Goal: Information Seeking & Learning: Check status

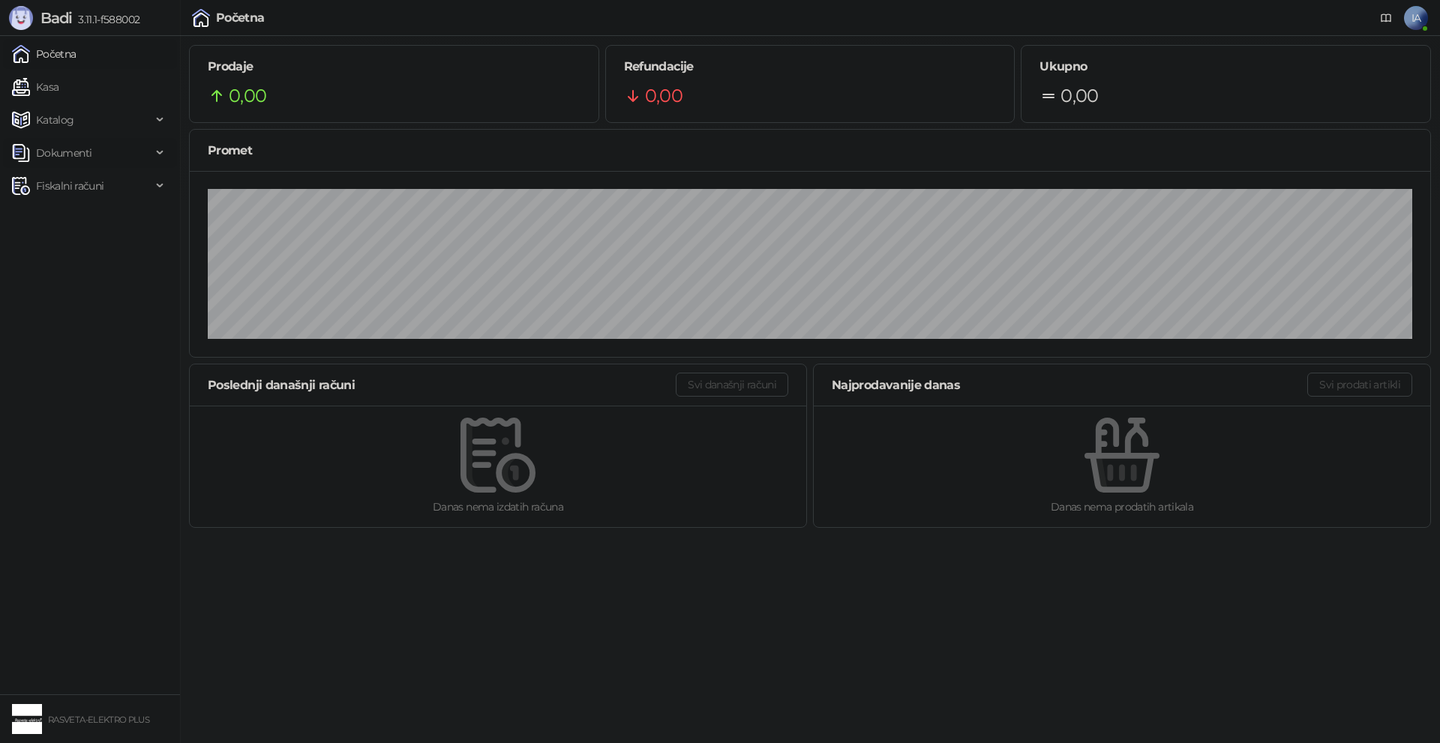
click at [83, 157] on span "Dokumenti" at bounding box center [63, 153] width 55 height 30
click at [90, 186] on link "Ulazni dokumenti" at bounding box center [72, 186] width 109 height 30
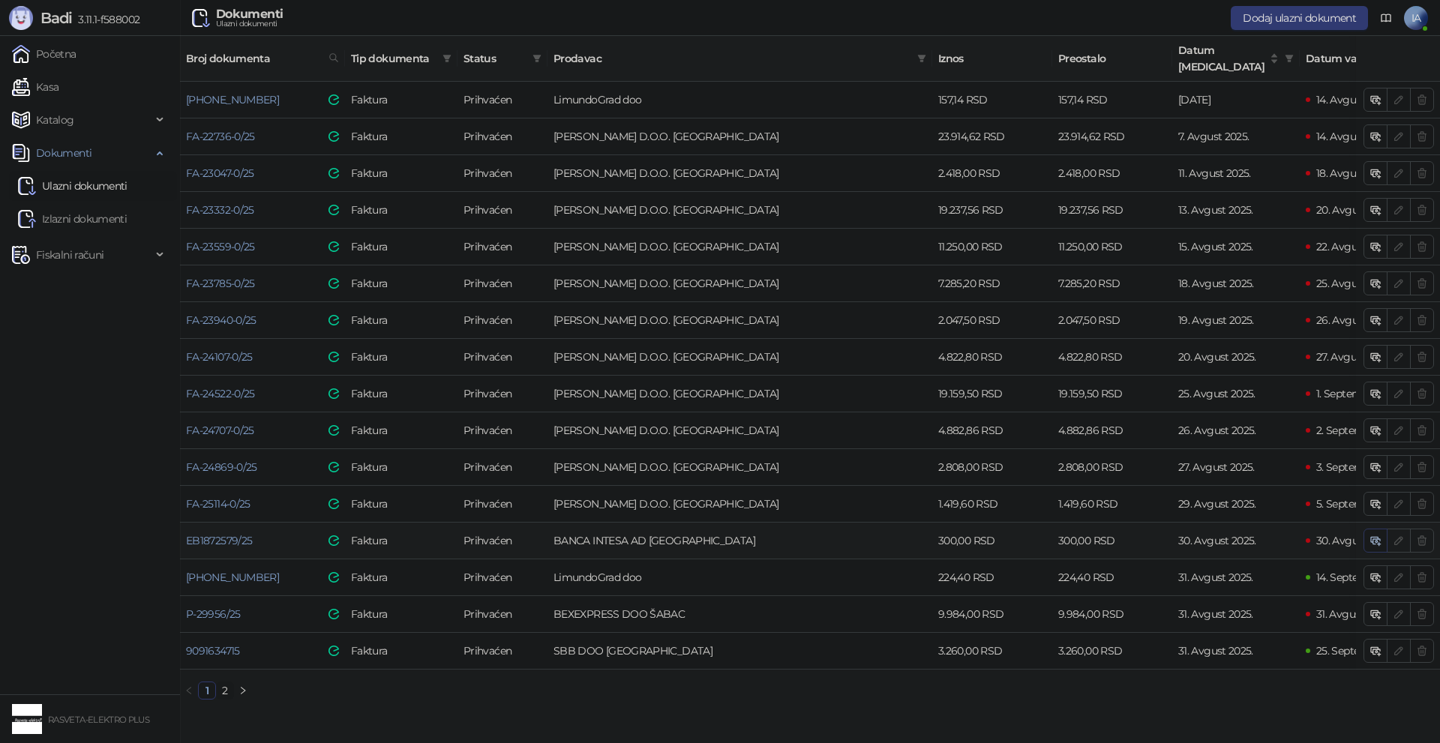
click at [1381, 529] on button "button" at bounding box center [1375, 541] width 24 height 24
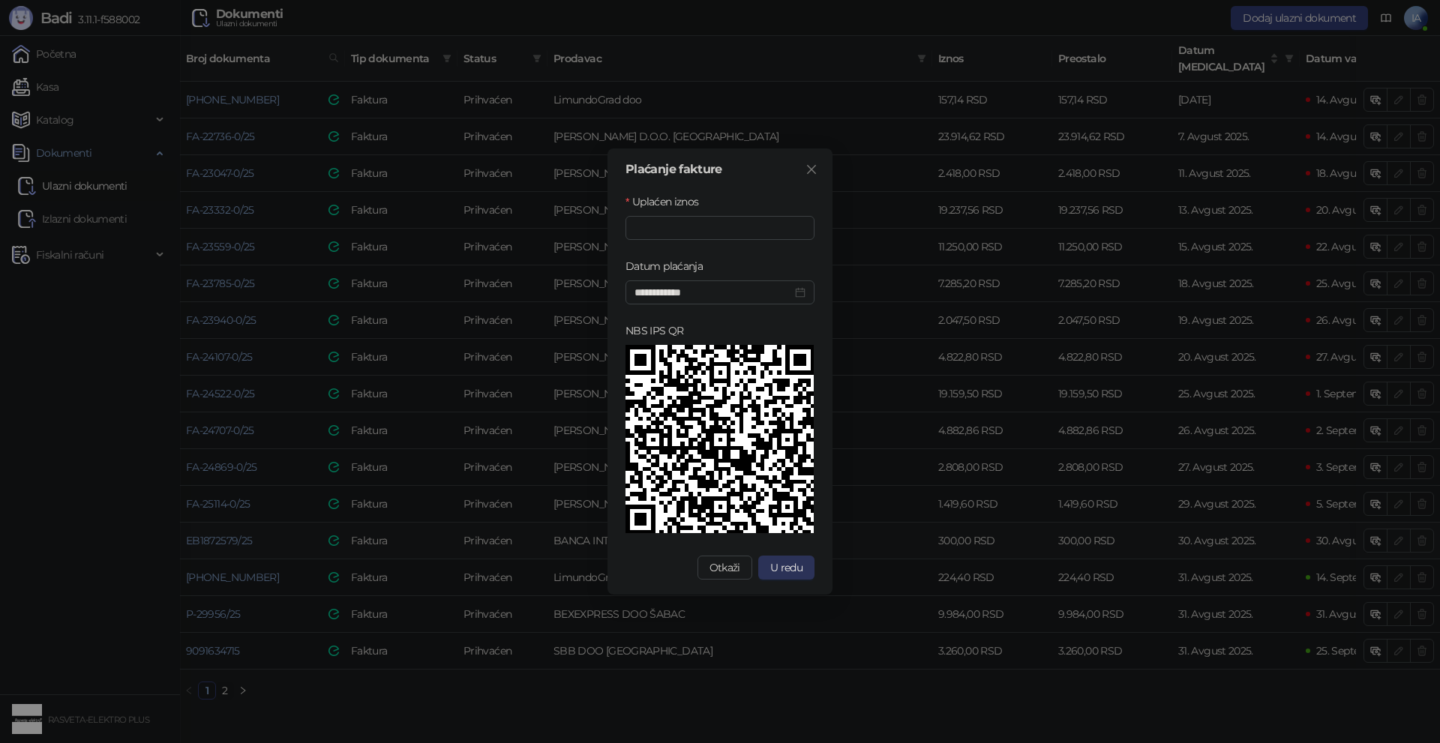
click at [766, 571] on button "U redu" at bounding box center [786, 568] width 56 height 24
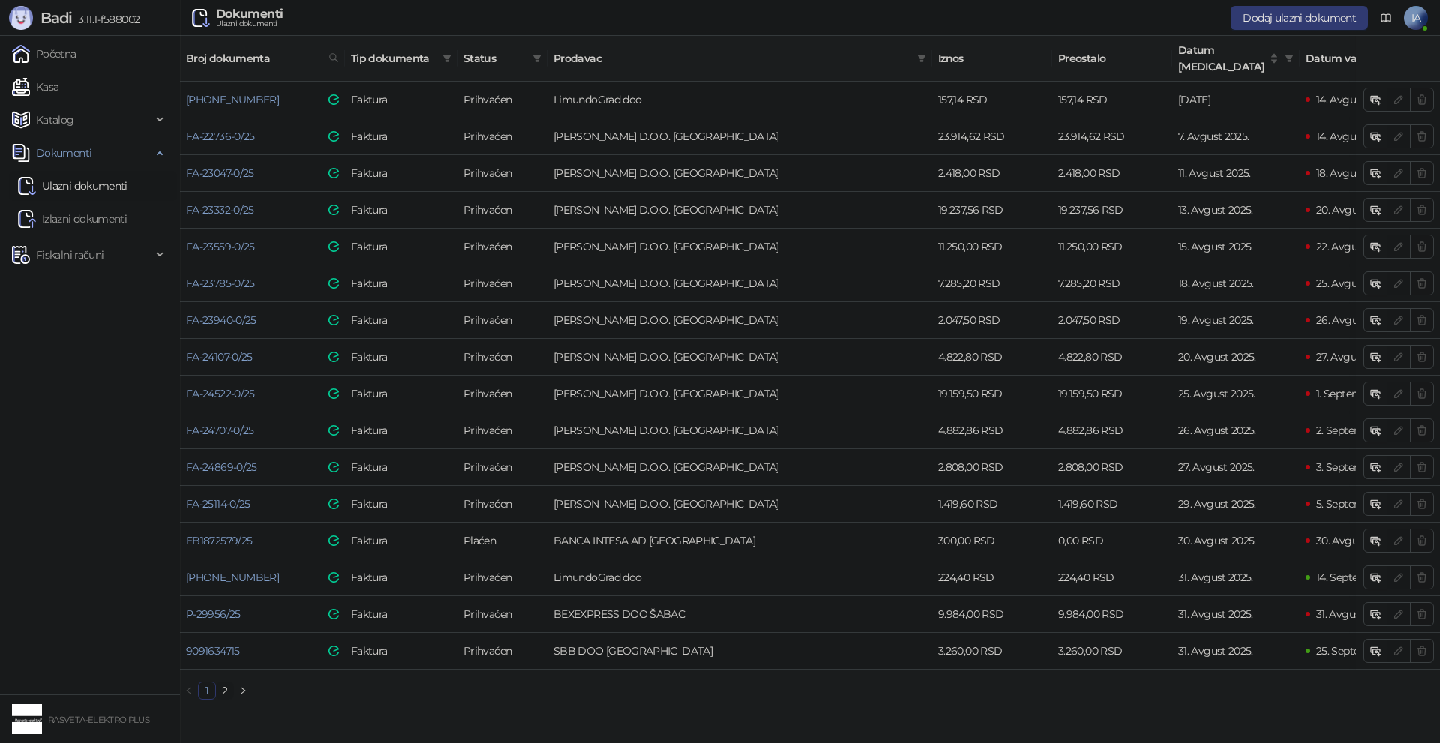
click at [220, 686] on link "2" at bounding box center [225, 690] width 16 height 16
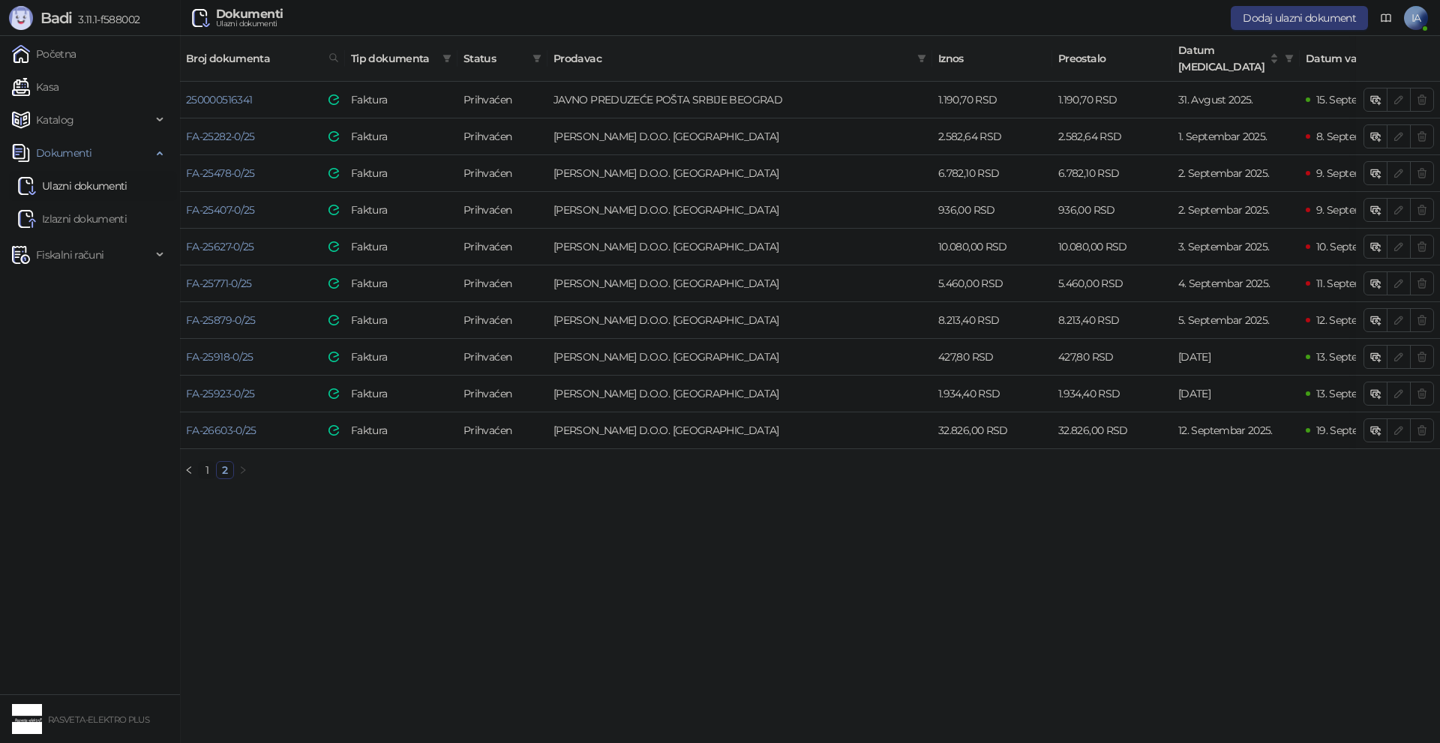
click at [199, 468] on link "1" at bounding box center [207, 470] width 16 height 16
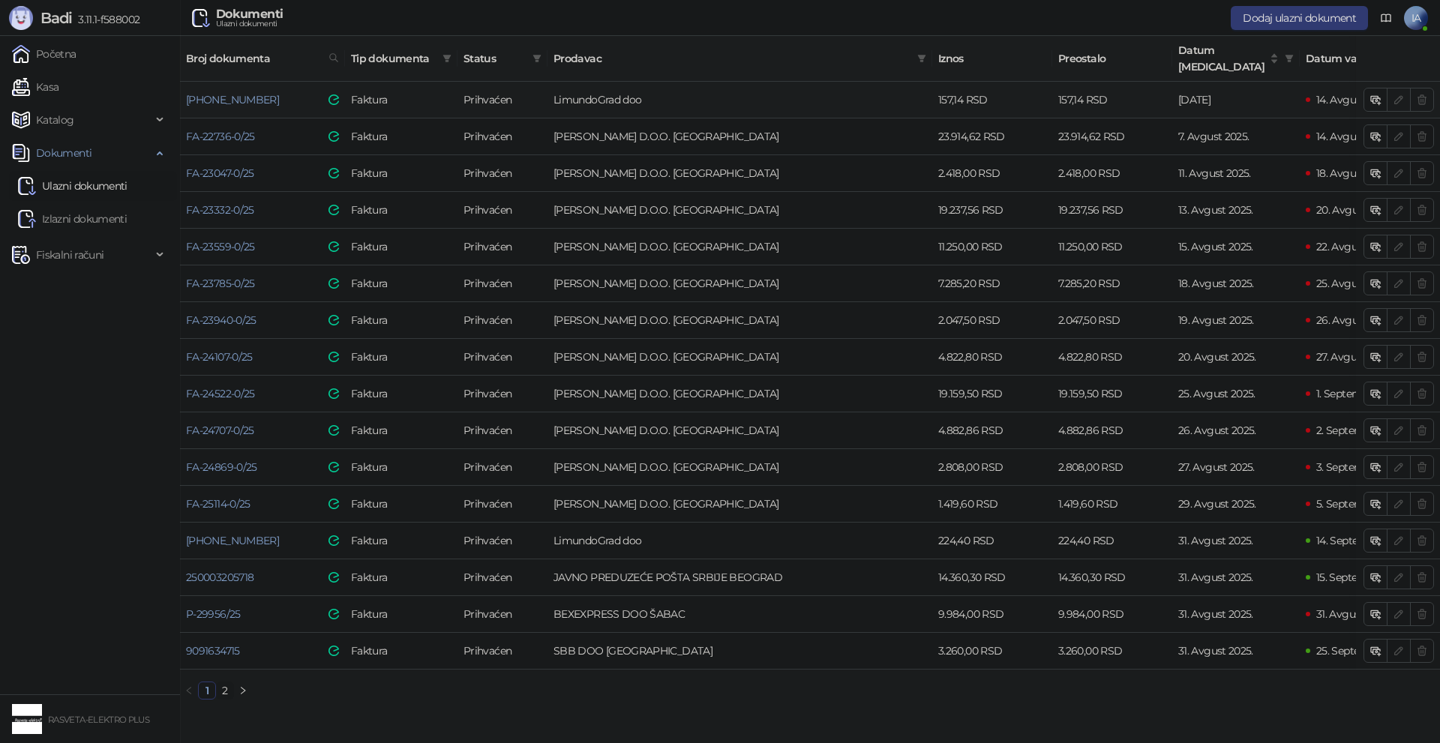
click at [580, 86] on td "LimundoGrad doo" at bounding box center [739, 100] width 385 height 37
click at [236, 93] on link "25-300-000452" at bounding box center [232, 99] width 93 height 13
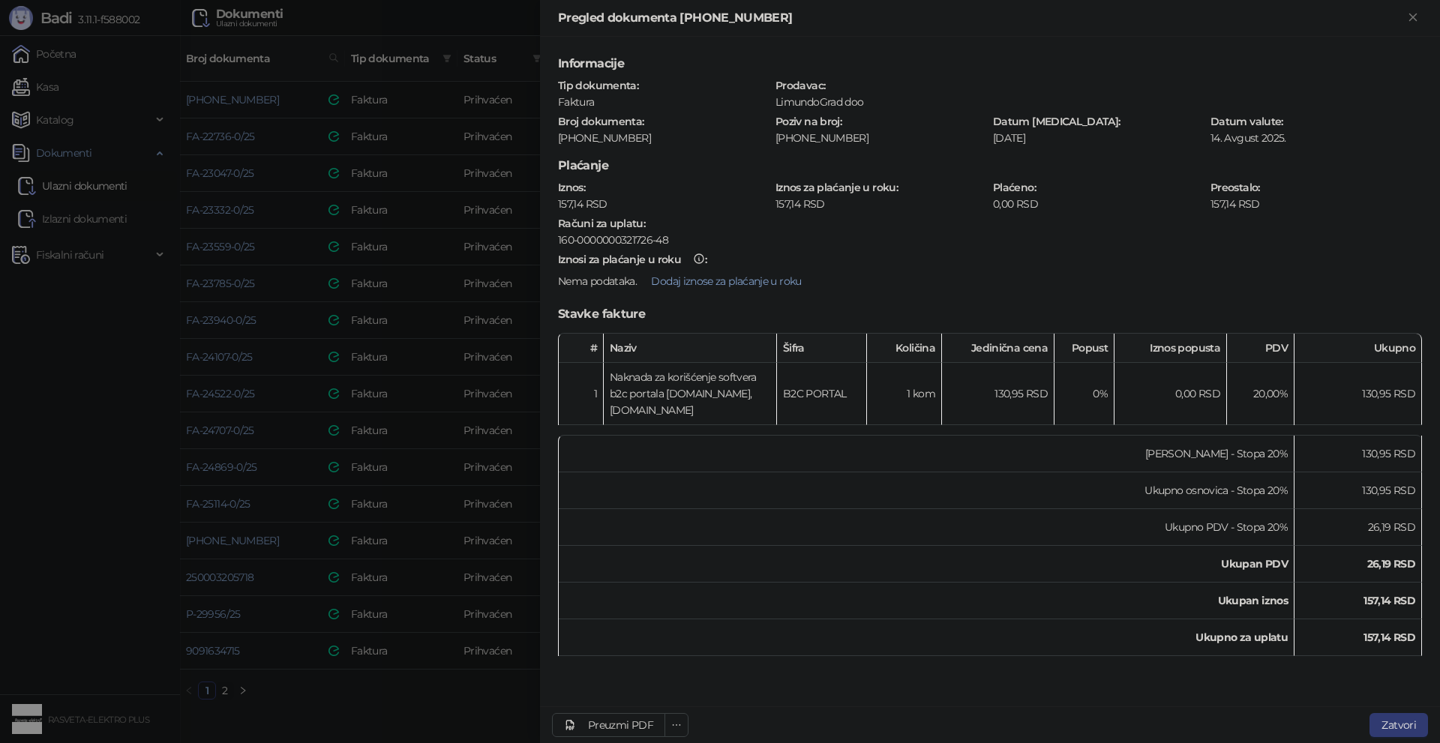
click at [502, 718] on div at bounding box center [720, 371] width 1440 height 743
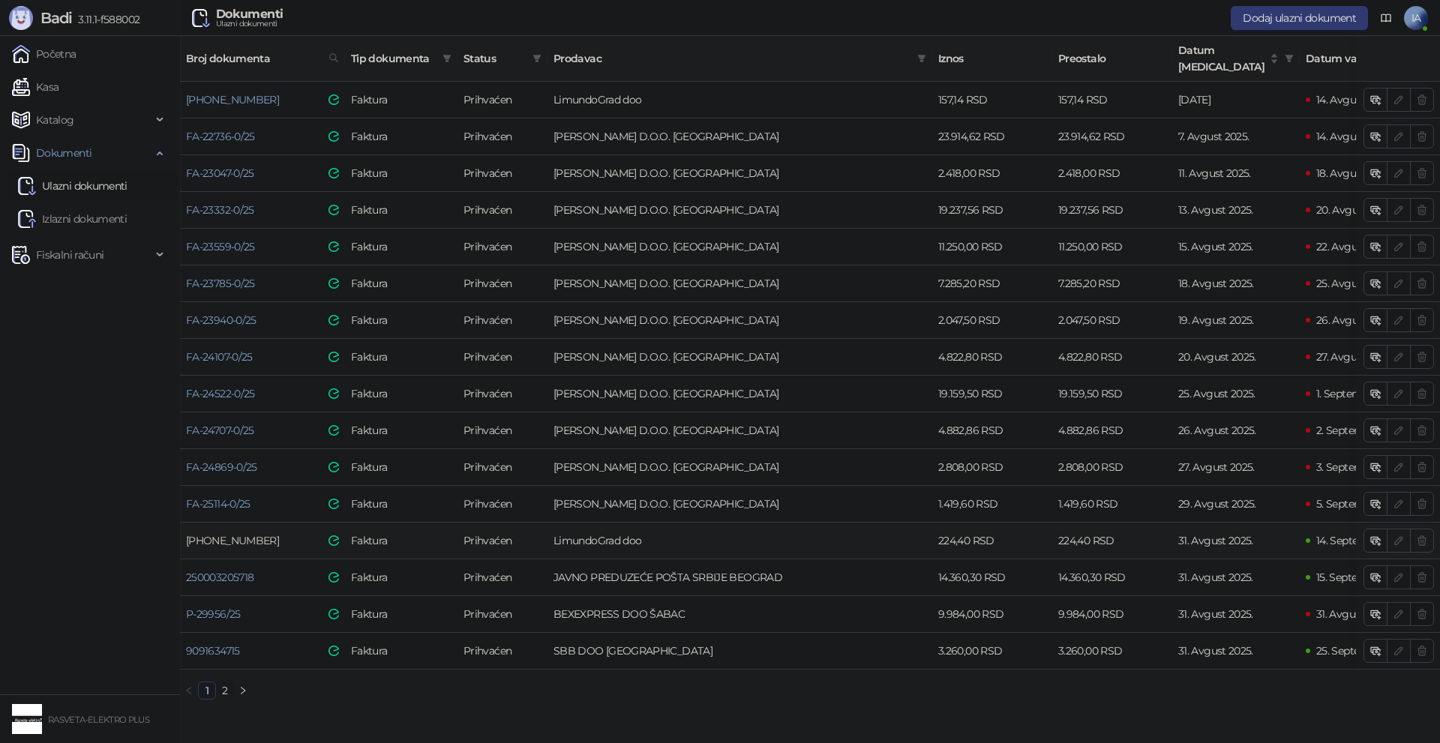
click at [237, 534] on link "25-300-000533" at bounding box center [232, 540] width 93 height 13
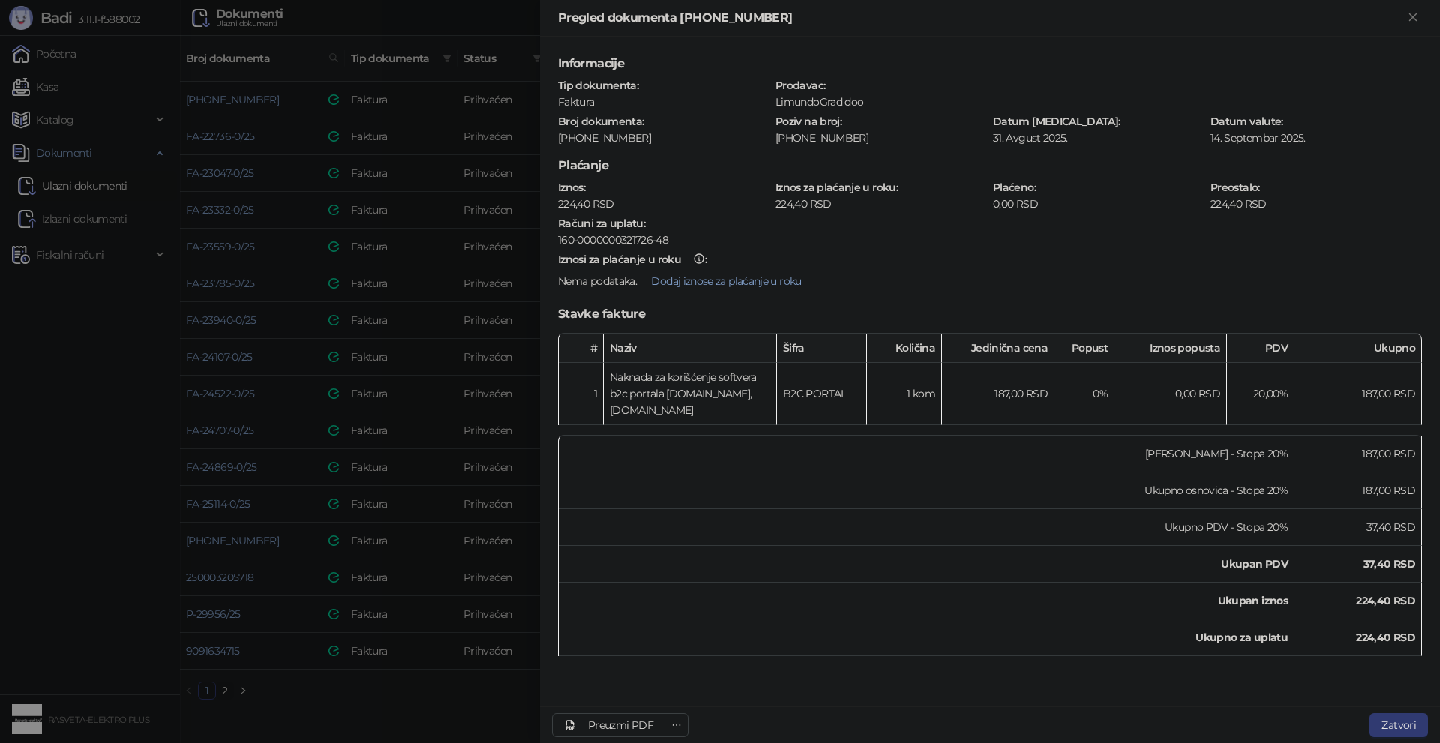
click at [417, 699] on div at bounding box center [720, 371] width 1440 height 743
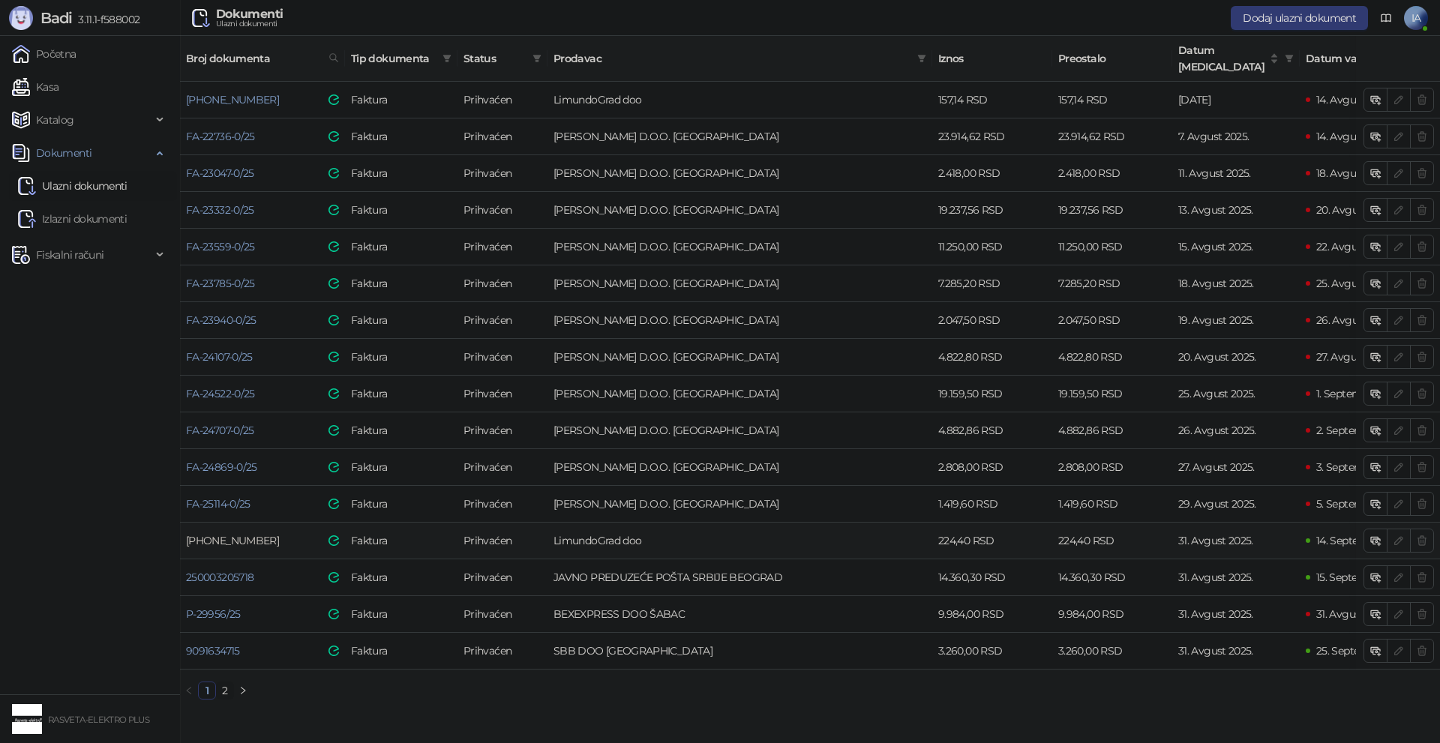
click at [237, 534] on link "25-300-000533" at bounding box center [232, 540] width 93 height 13
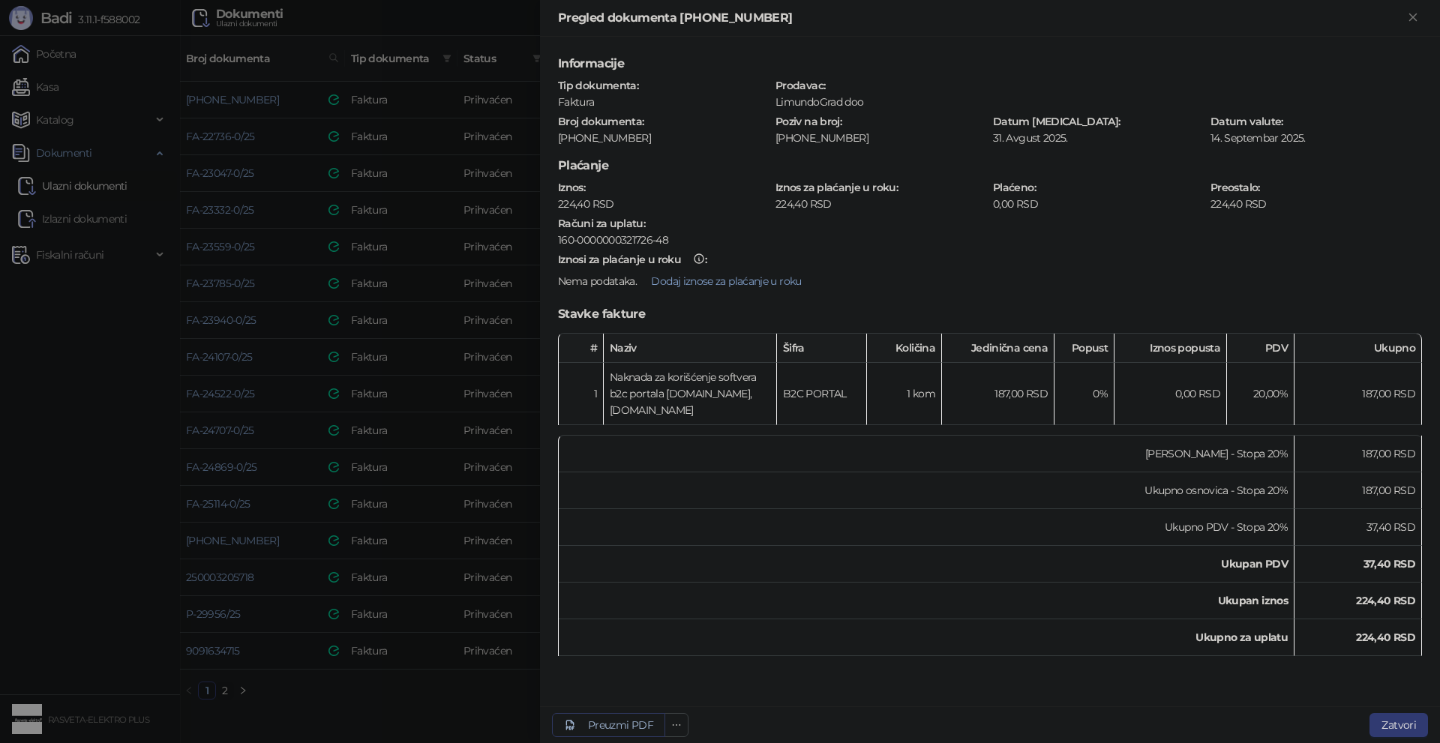
click at [628, 730] on div "Preuzmi PDF" at bounding box center [620, 724] width 65 height 13
click at [431, 546] on div at bounding box center [720, 371] width 1440 height 743
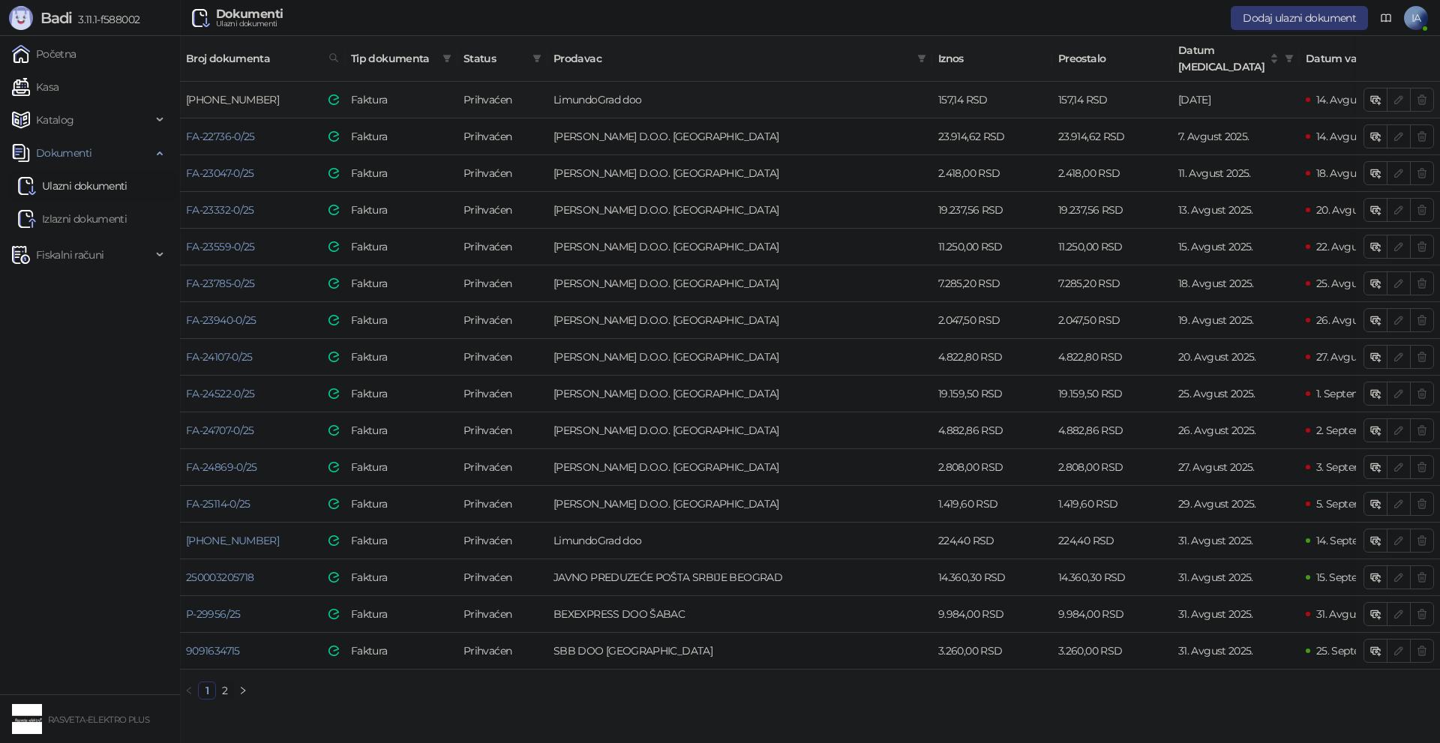
click at [241, 93] on link "25-300-000452" at bounding box center [232, 99] width 93 height 13
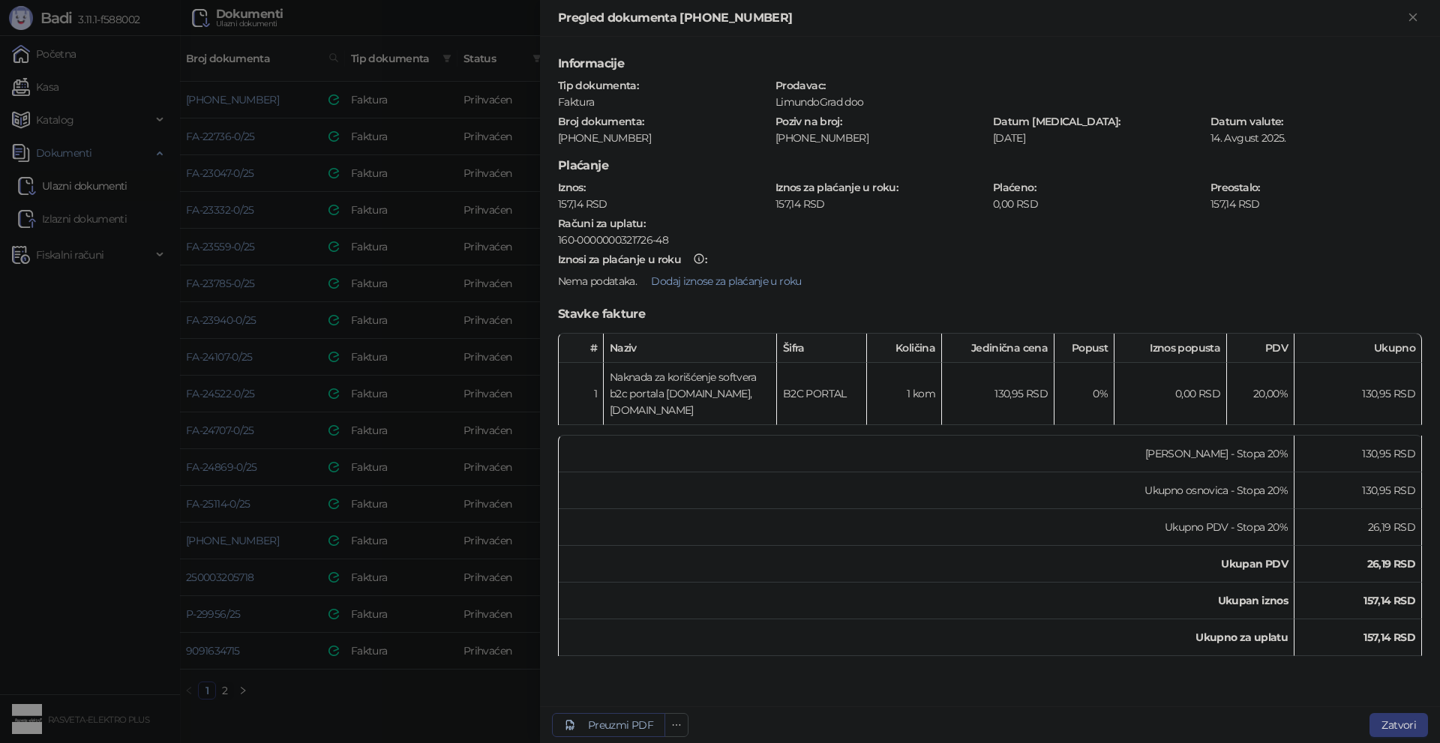
click at [613, 731] on div "Preuzmi PDF" at bounding box center [620, 724] width 65 height 13
click at [313, 688] on div at bounding box center [720, 371] width 1440 height 743
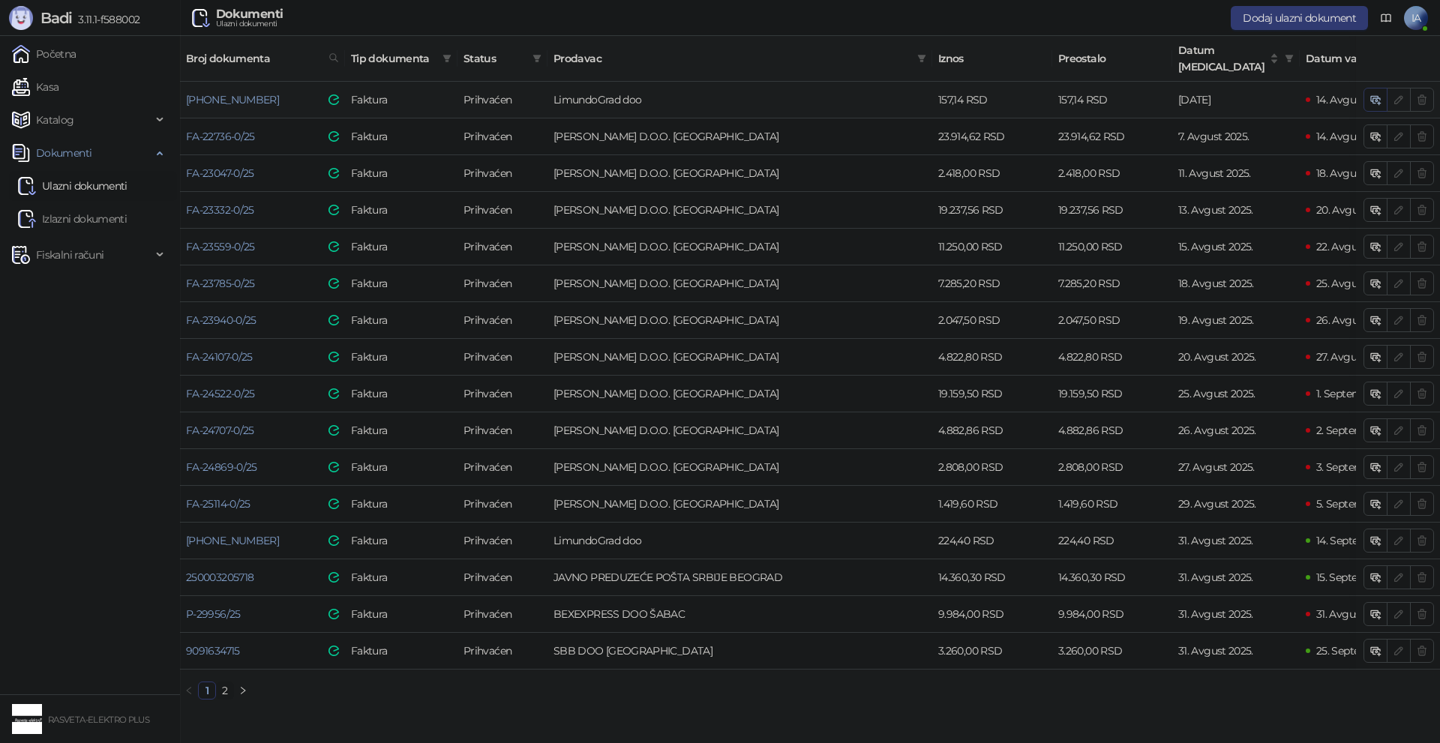
click at [1370, 94] on icon "button" at bounding box center [1375, 100] width 12 height 12
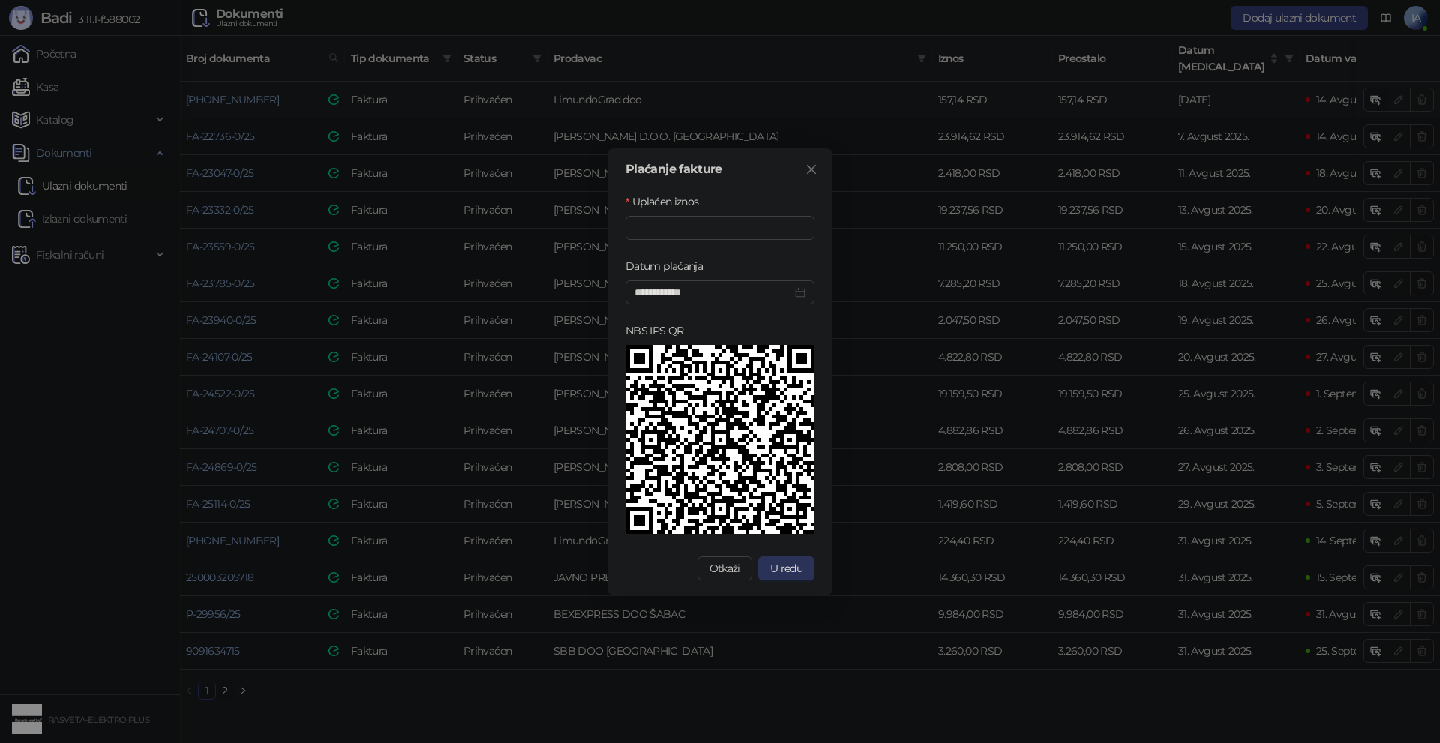
click at [804, 572] on button "U redu" at bounding box center [786, 568] width 56 height 24
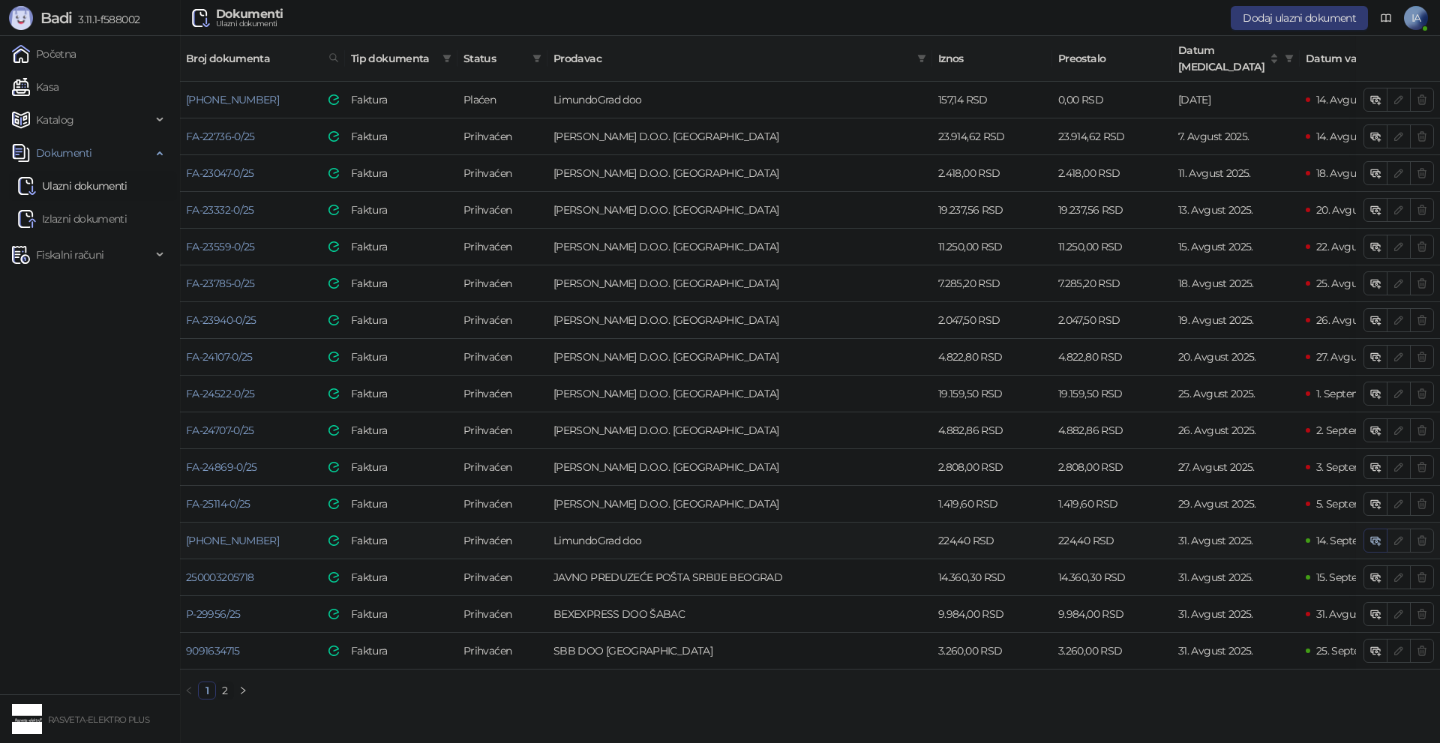
click at [1378, 537] on icon "button" at bounding box center [1374, 539] width 7 height 5
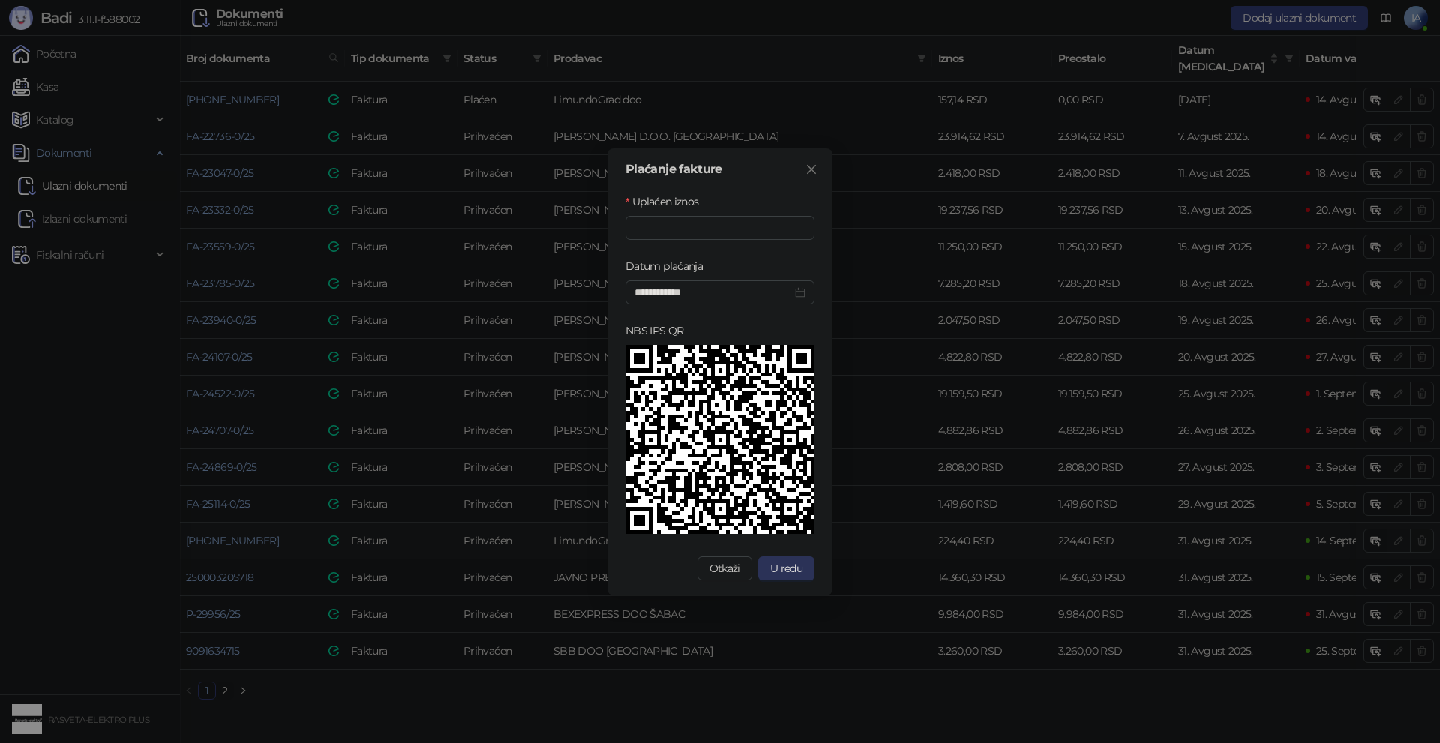
click at [778, 563] on span "U redu" at bounding box center [786, 568] width 32 height 13
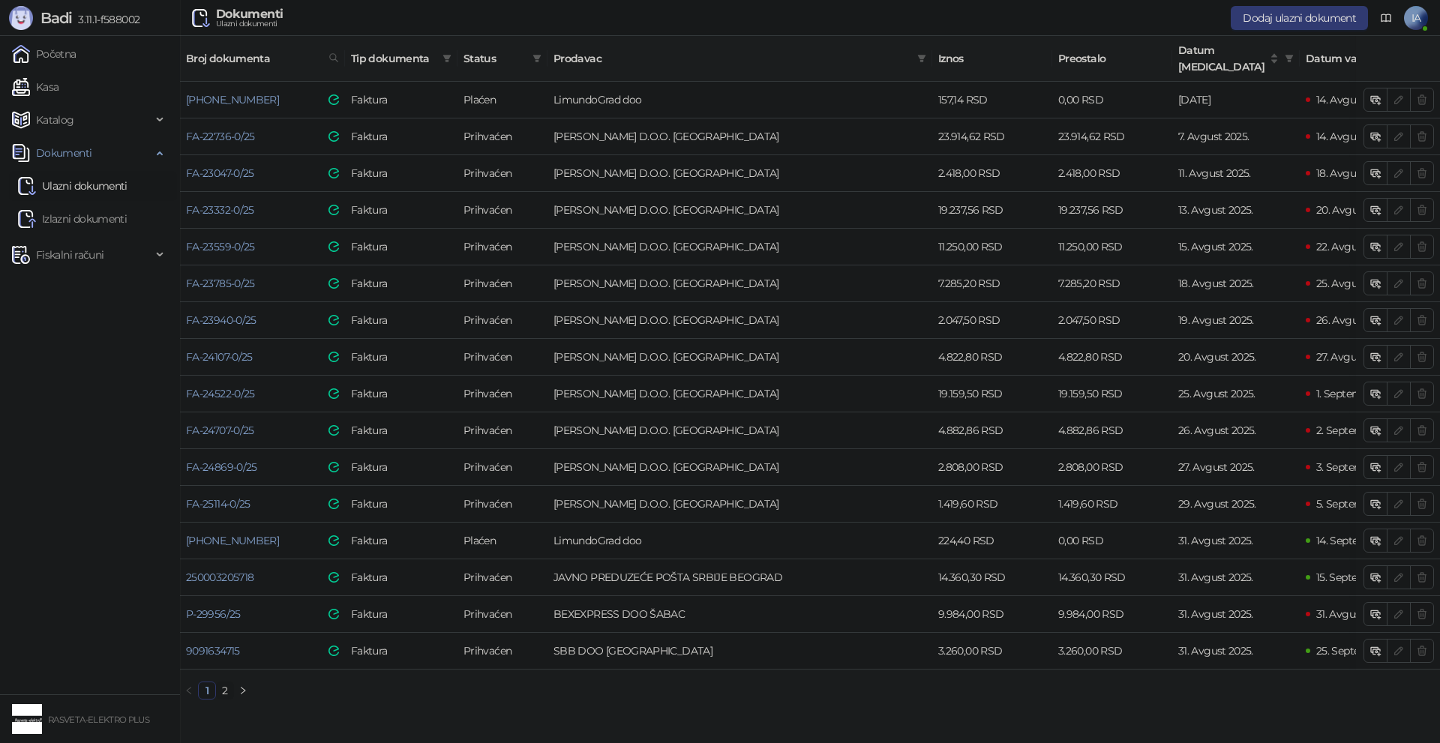
click at [64, 197] on link "Ulazni dokumenti" at bounding box center [72, 186] width 109 height 30
click at [222, 688] on link "2" at bounding box center [225, 690] width 16 height 16
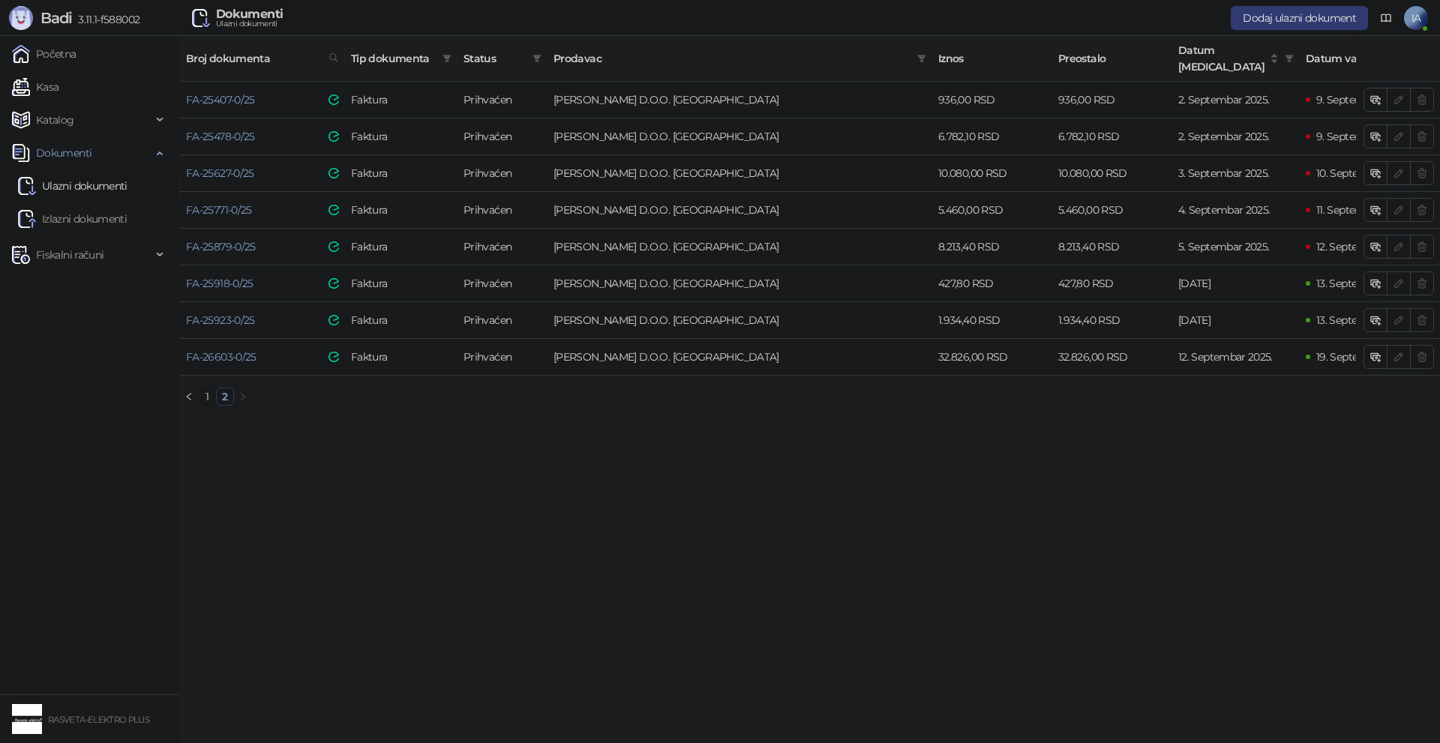
click at [208, 394] on link "1" at bounding box center [207, 396] width 16 height 16
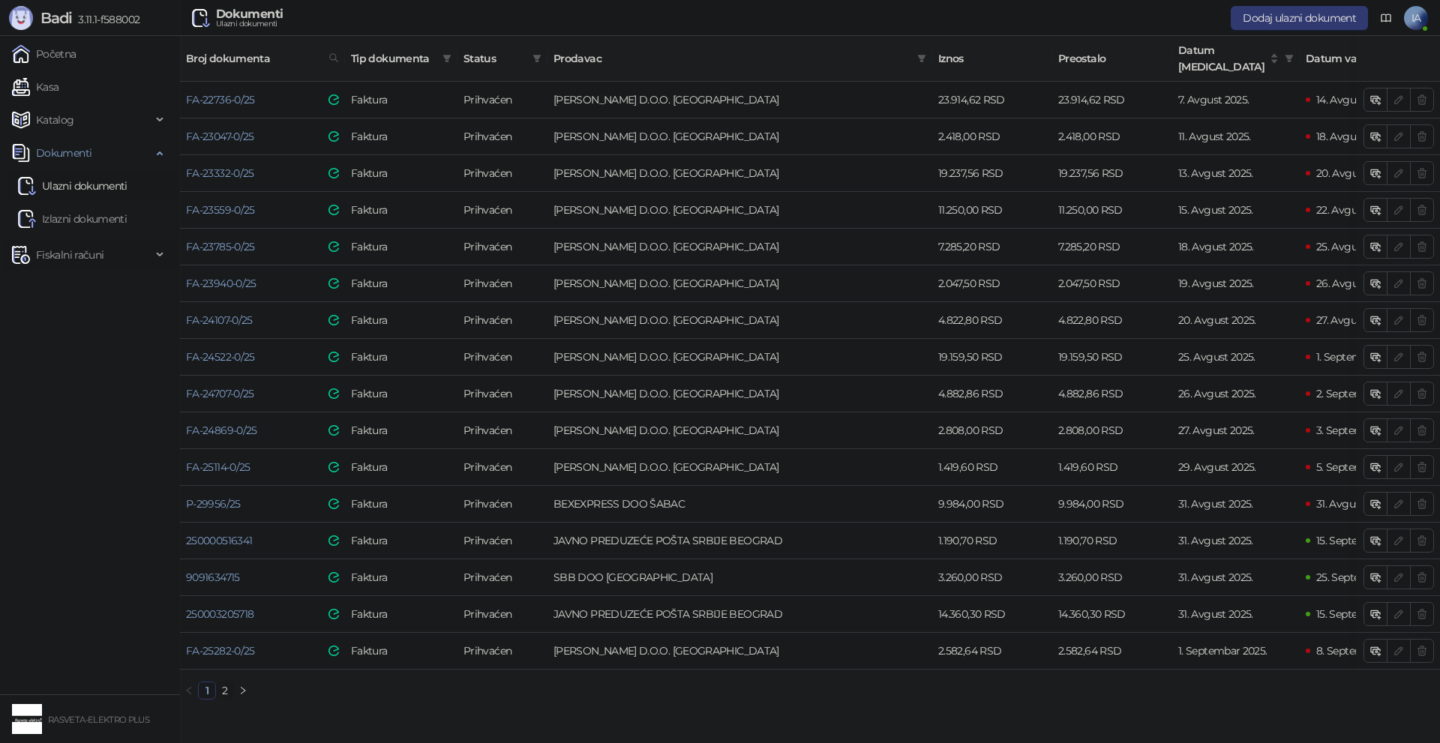
click at [69, 251] on span "Fiskalni računi" at bounding box center [69, 255] width 67 height 30
click at [59, 323] on link "Po danima" at bounding box center [56, 321] width 76 height 30
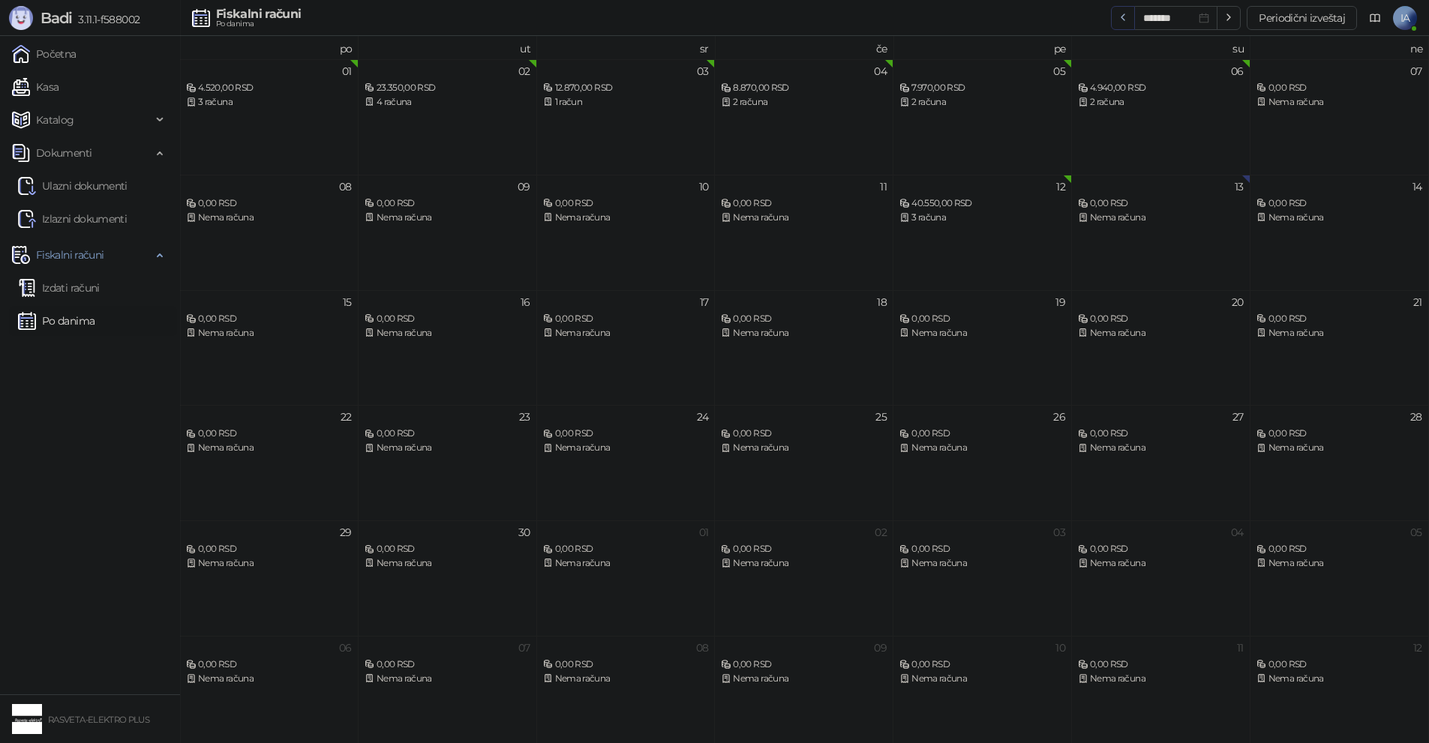
click at [1123, 17] on icon "button" at bounding box center [1123, 17] width 12 height 12
type input "*******"
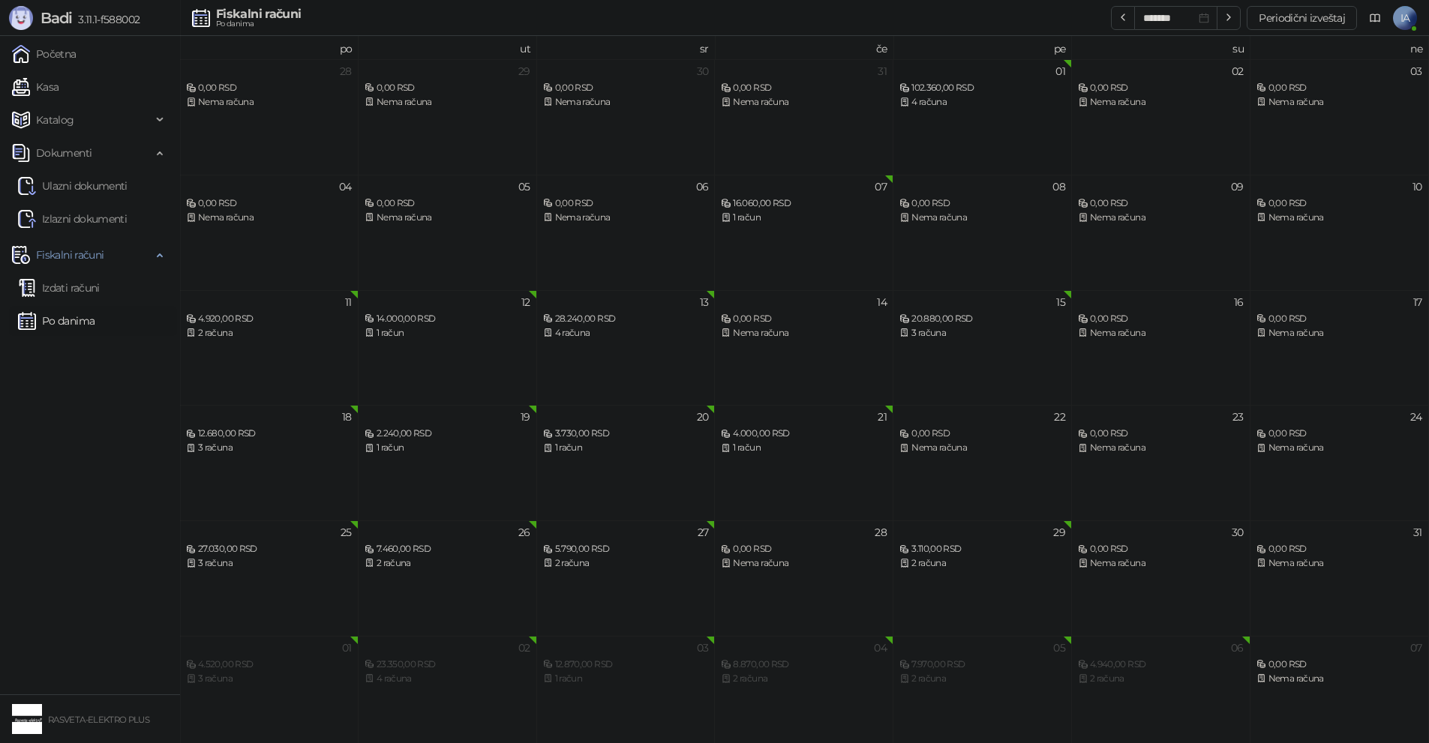
click at [964, 110] on div "01 102.360,00 RSD 4 računa" at bounding box center [982, 116] width 178 height 115
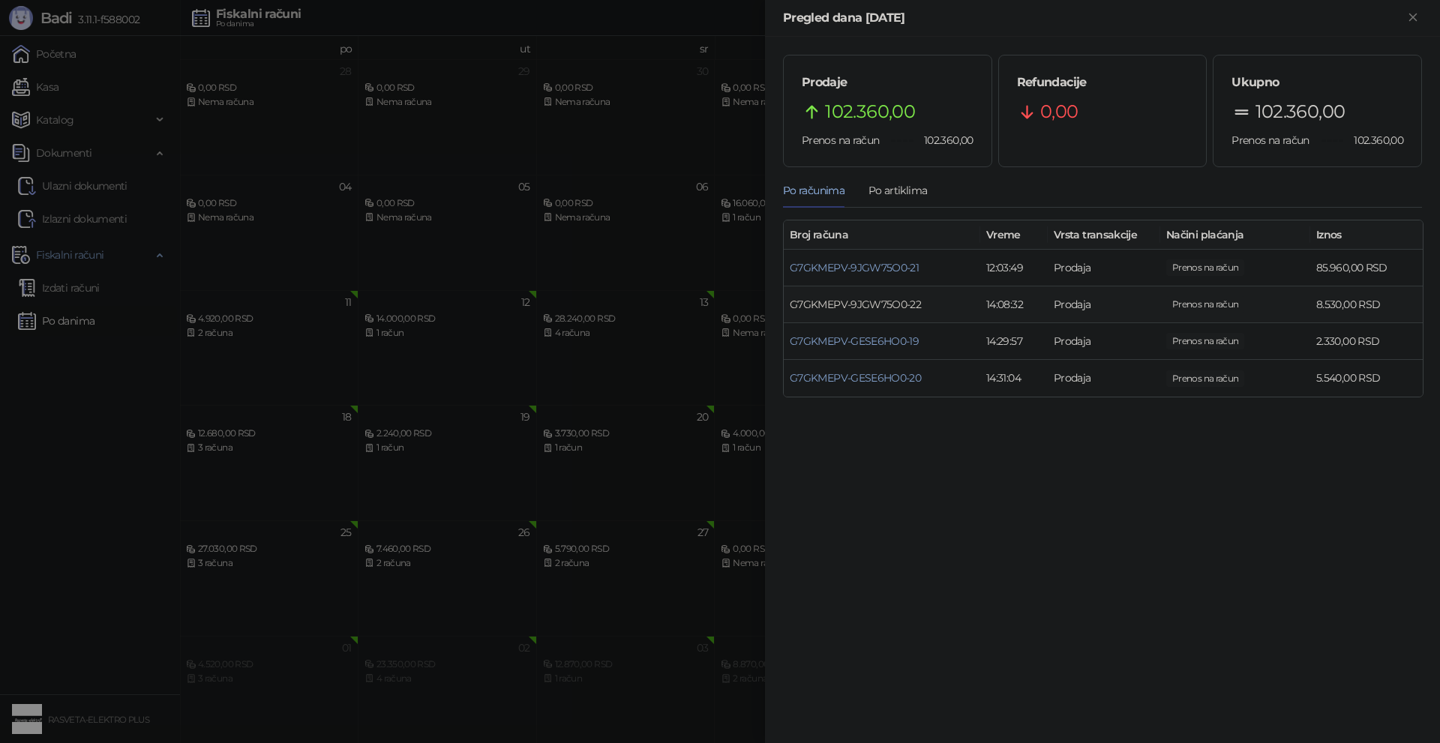
click at [866, 304] on link "G7GKMEPV-9JGW75O0-22" at bounding box center [855, 304] width 131 height 13
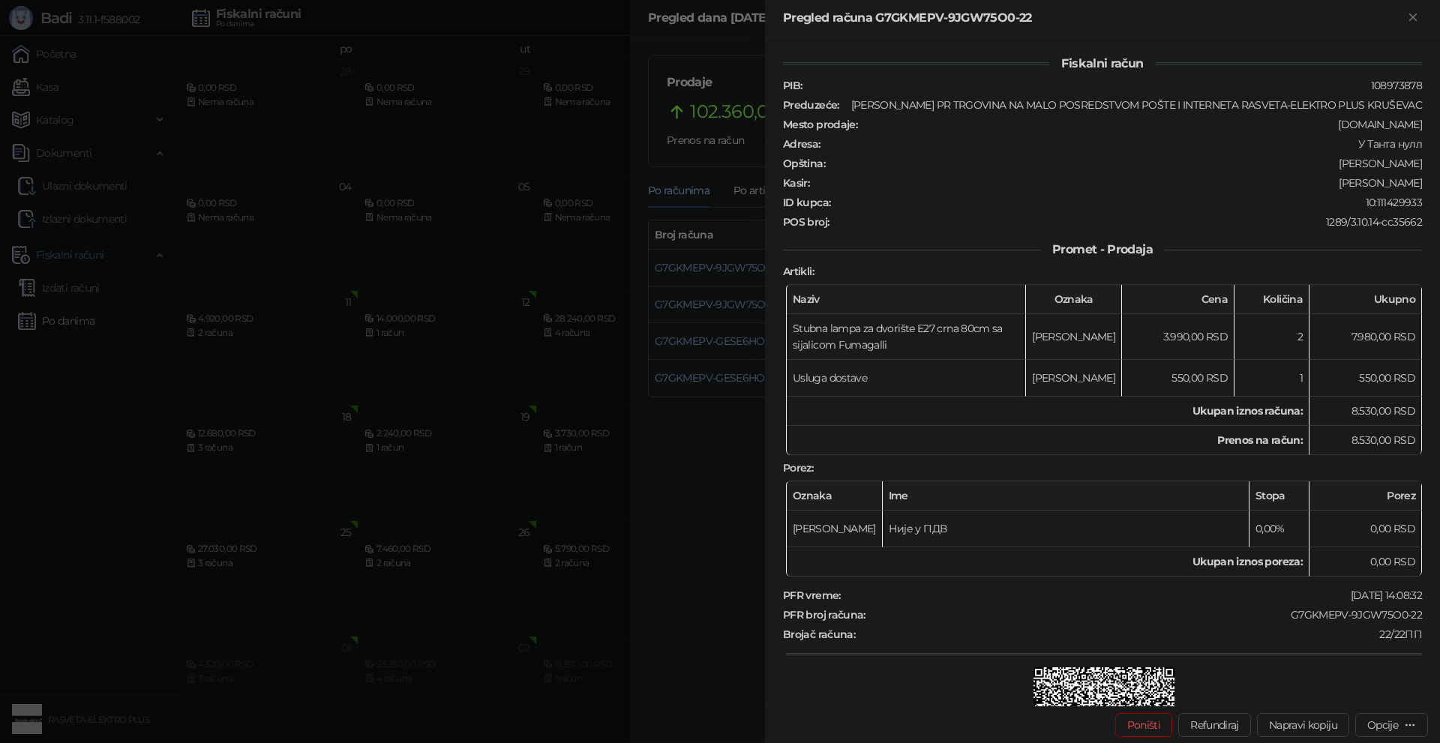
click at [733, 528] on div at bounding box center [720, 371] width 1440 height 743
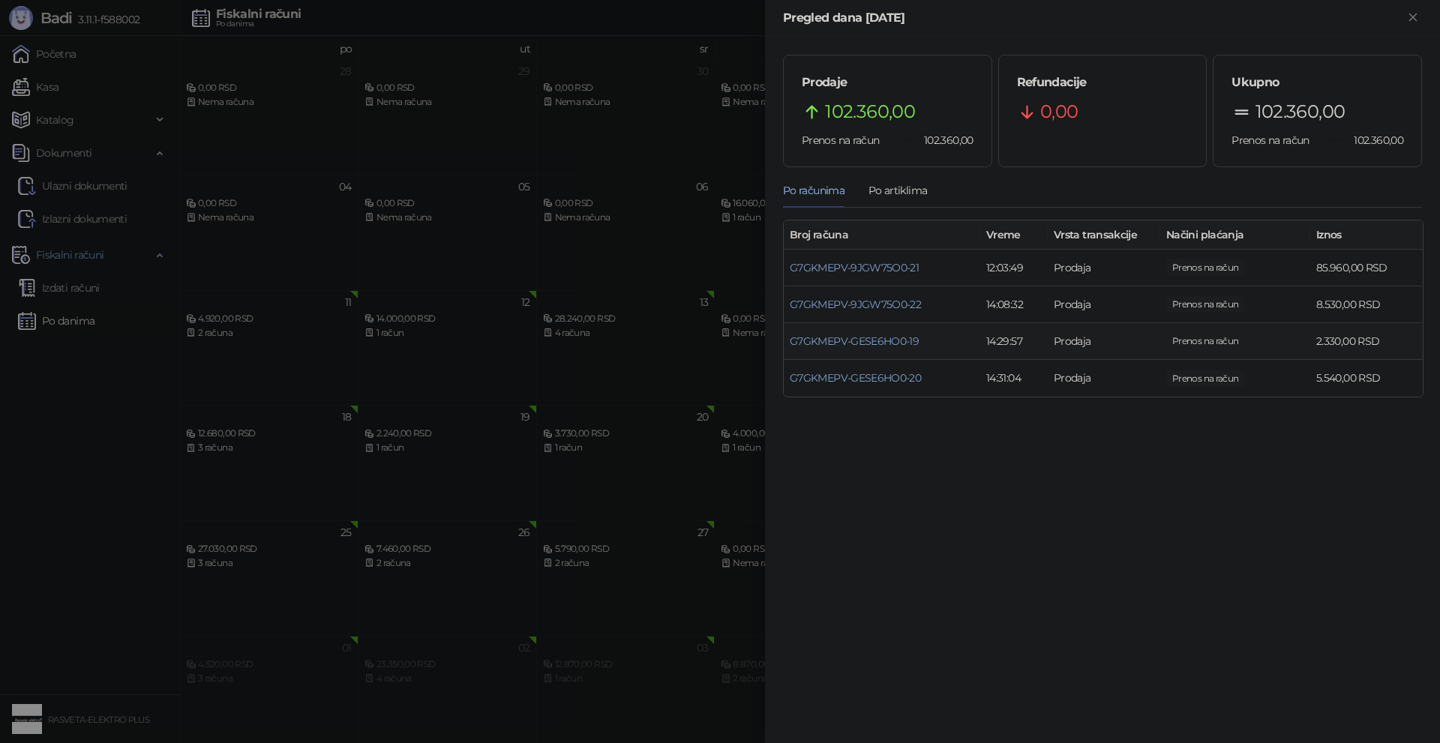
click at [866, 328] on td "G7GKMEPV-GESE6HO0-19" at bounding box center [882, 341] width 196 height 37
click at [867, 332] on td "G7GKMEPV-GESE6HO0-19" at bounding box center [882, 341] width 196 height 37
click at [867, 338] on link "G7GKMEPV-GESE6HO0-19" at bounding box center [854, 340] width 129 height 13
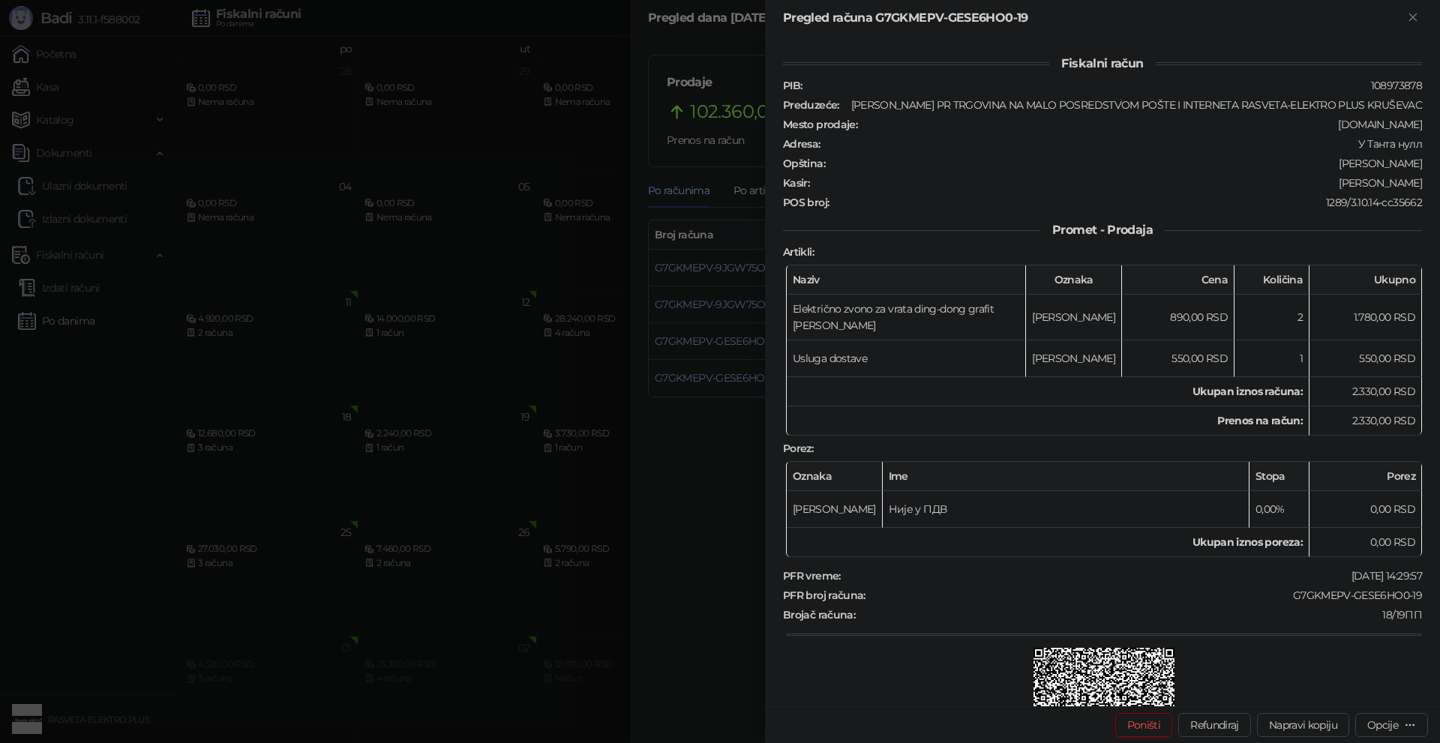
click at [725, 535] on div at bounding box center [720, 371] width 1440 height 743
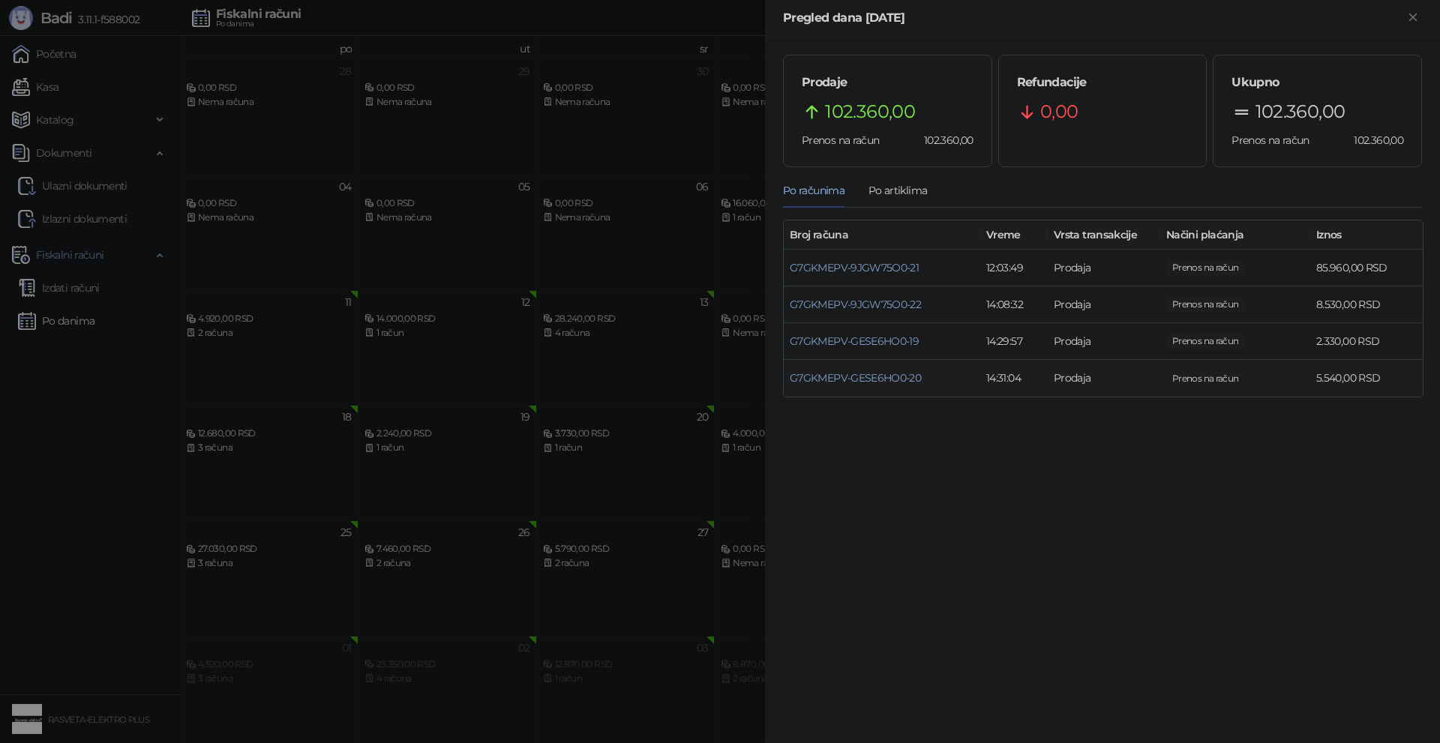
click at [856, 370] on td "G7GKMEPV-GESE6HO0-20" at bounding box center [882, 378] width 196 height 37
click at [859, 376] on link "G7GKMEPV-GESE6HO0-20" at bounding box center [855, 377] width 131 height 13
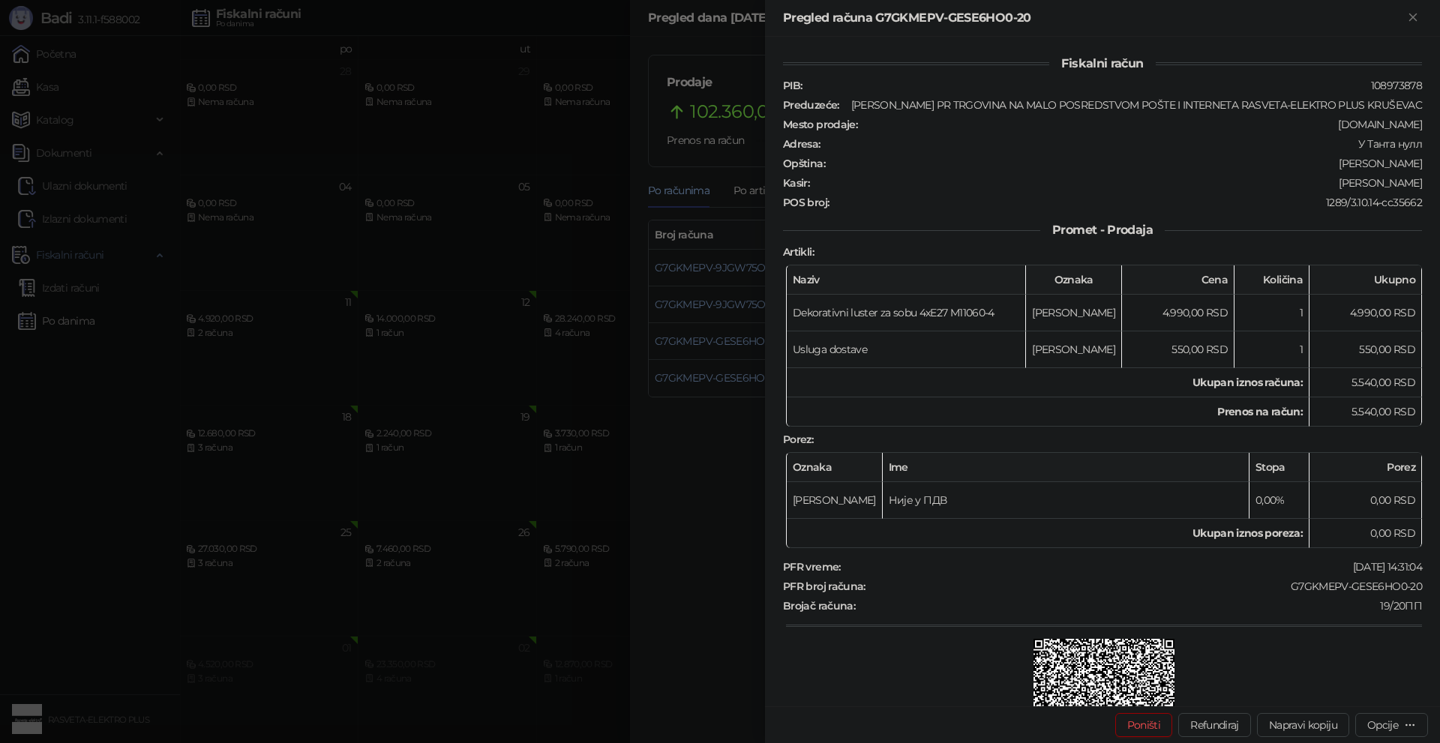
click at [700, 649] on div at bounding box center [720, 371] width 1440 height 743
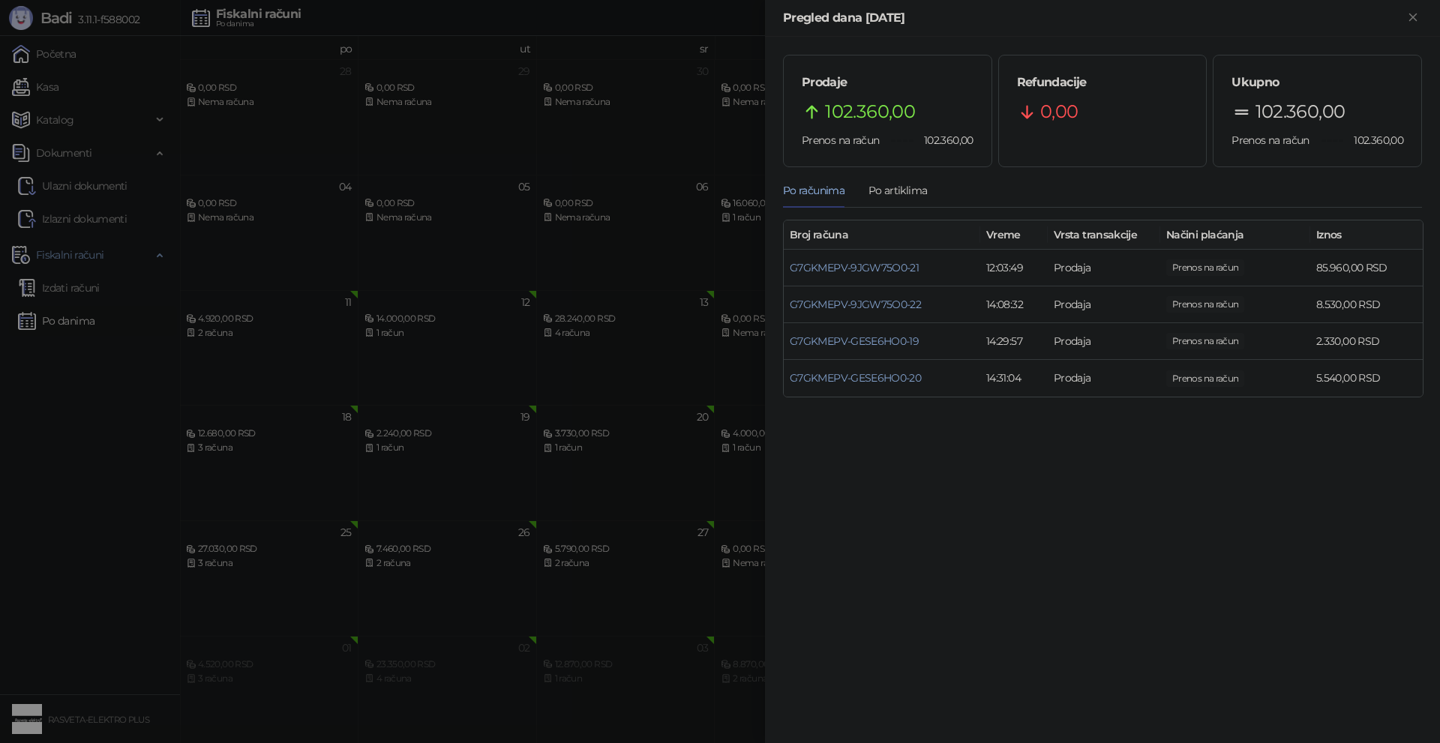
click at [78, 529] on div at bounding box center [720, 371] width 1440 height 743
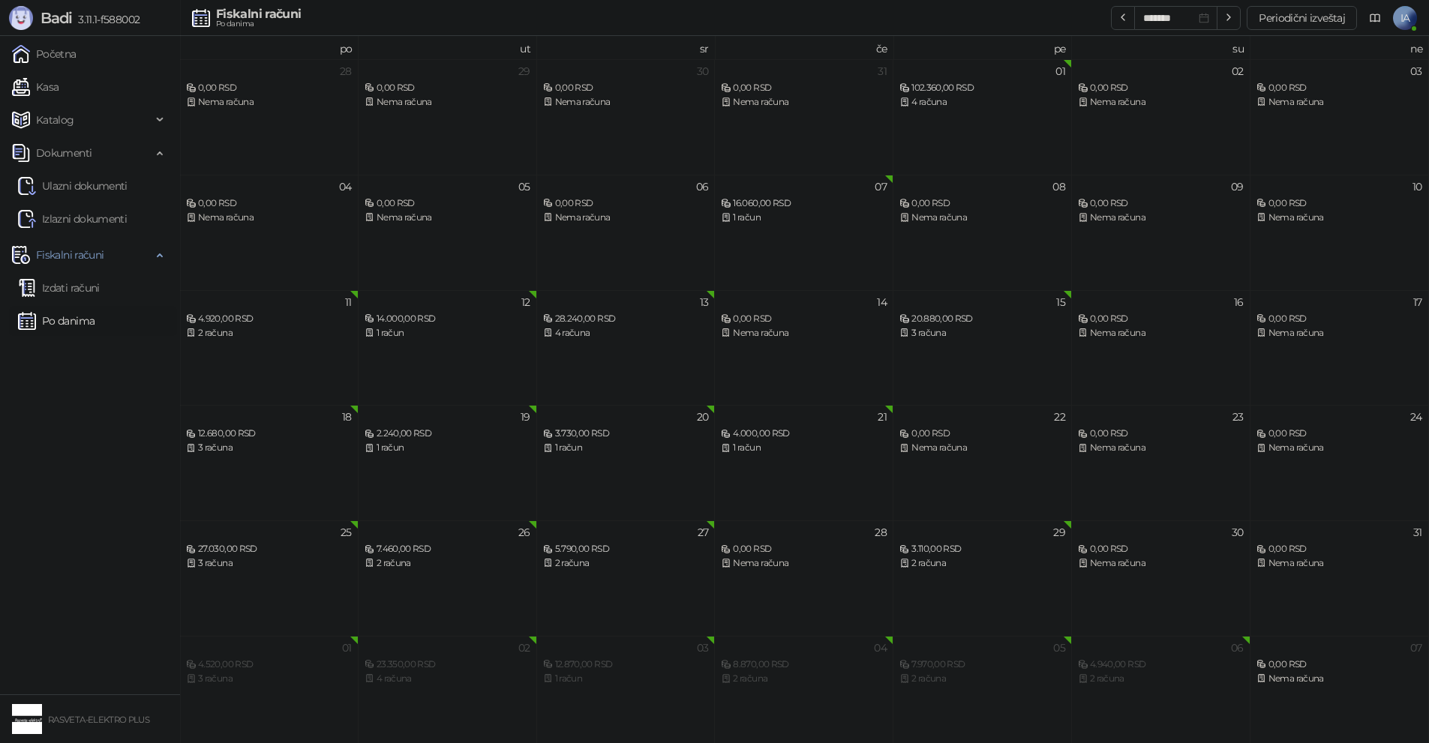
drag, startPoint x: 71, startPoint y: 292, endPoint x: 139, endPoint y: 310, distance: 69.9
click at [71, 292] on link "Izdati računi" at bounding box center [59, 288] width 82 height 30
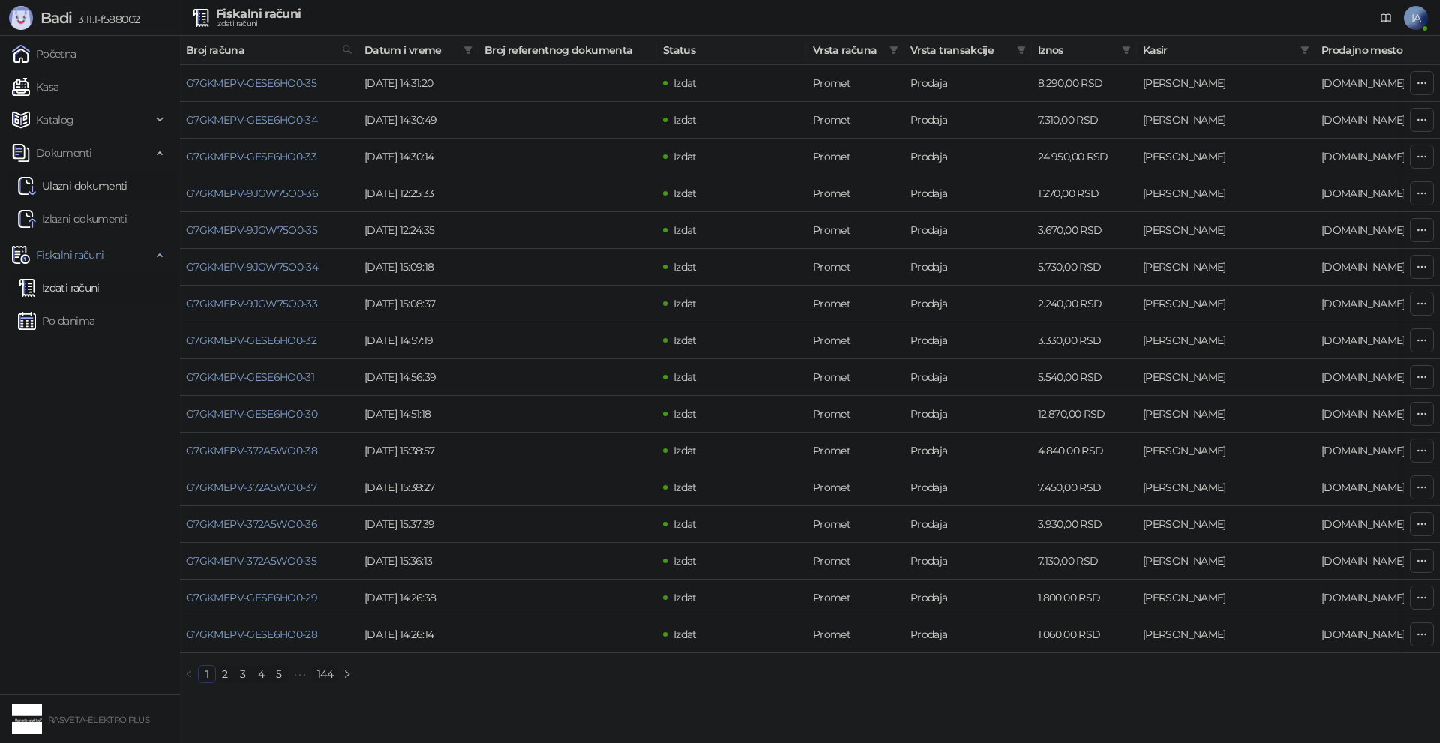
click at [85, 192] on link "Ulazni dokumenti" at bounding box center [72, 186] width 109 height 30
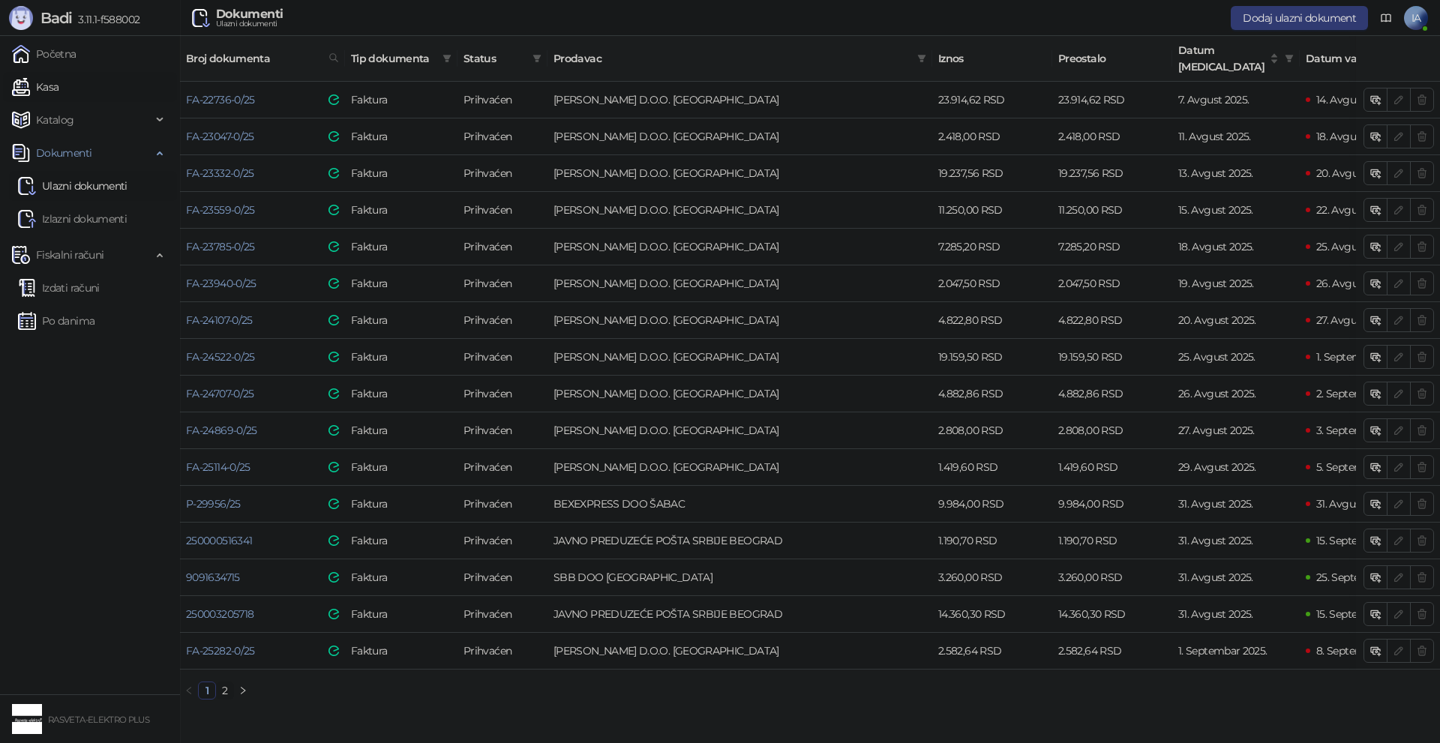
click at [58, 95] on link "Kasa" at bounding box center [35, 87] width 46 height 30
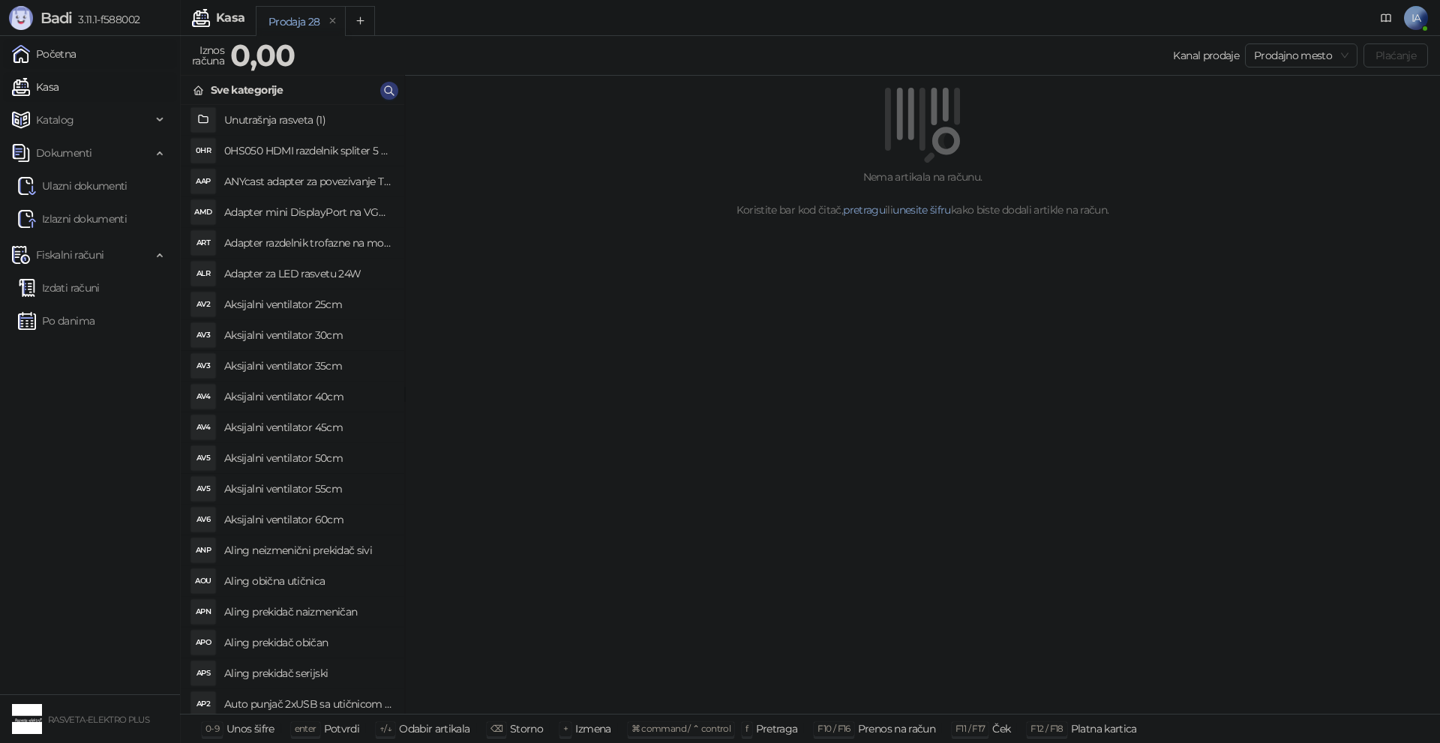
click at [66, 51] on link "Početna" at bounding box center [44, 54] width 64 height 30
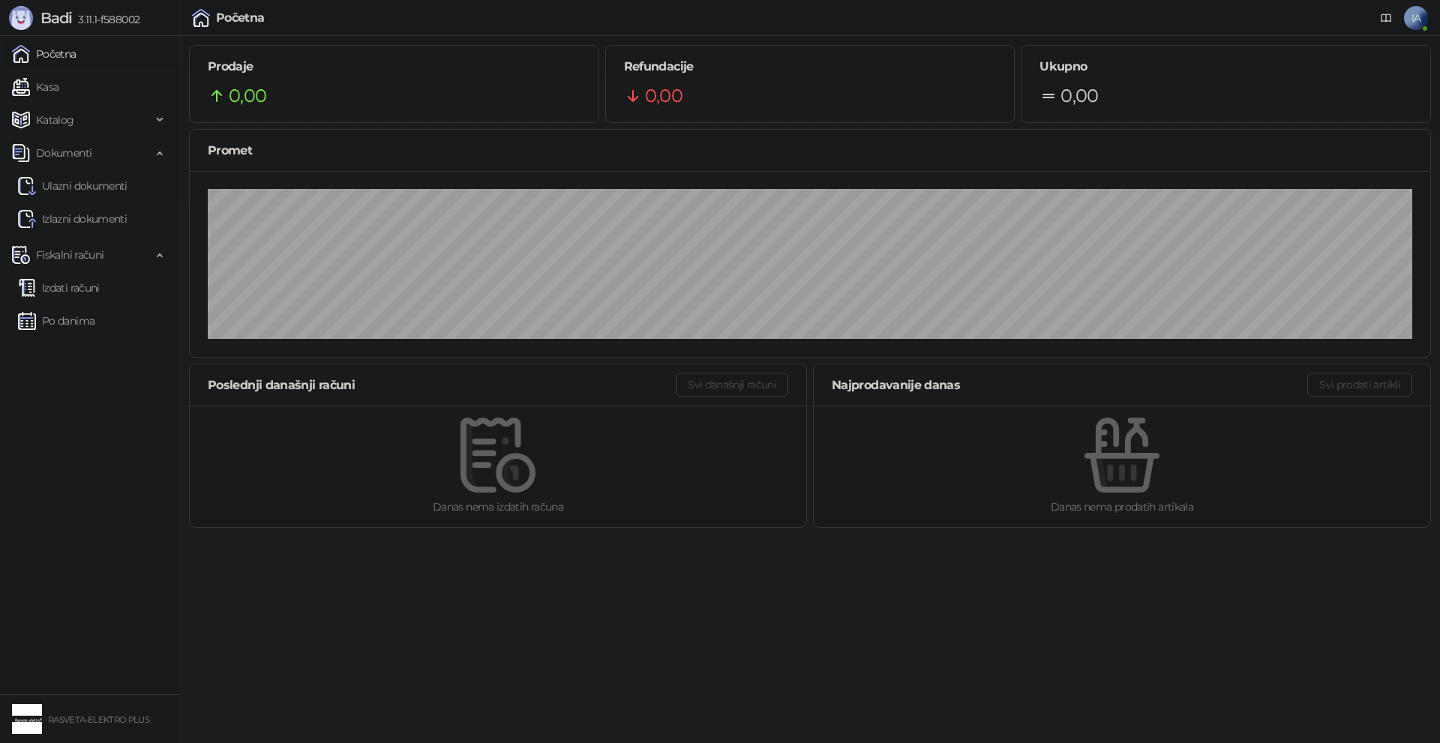
click at [745, 106] on div "0,00" at bounding box center [810, 96] width 373 height 28
click at [1162, 97] on div "0,00" at bounding box center [1225, 96] width 373 height 28
